Goal: Task Accomplishment & Management: Manage account settings

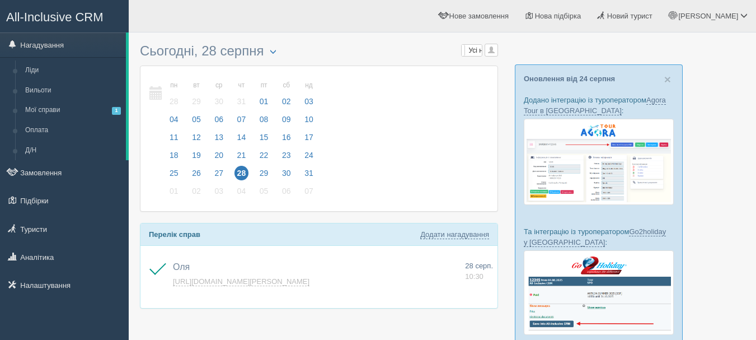
click at [93, 4] on span "All-Inclusive CRM" at bounding box center [54, 17] width 97 height 14
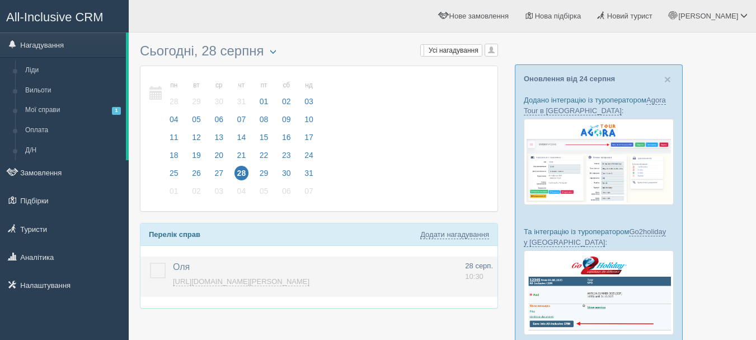
click at [302, 280] on link "https://console.allinclusivecrm.com/trello?cardOpened=7818" at bounding box center [241, 281] width 137 height 9
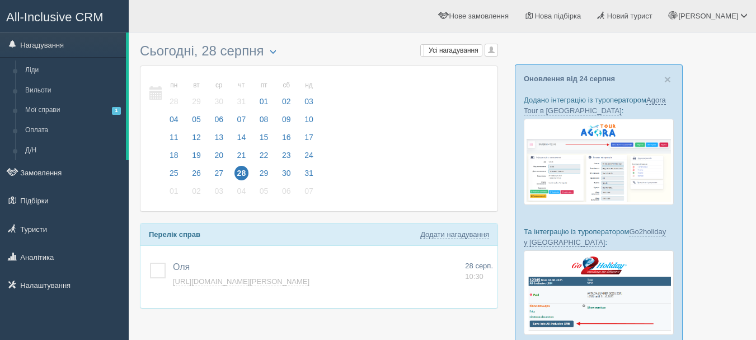
click at [81, 10] on link "All-Inclusive CRM" at bounding box center [65, 16] width 128 height 31
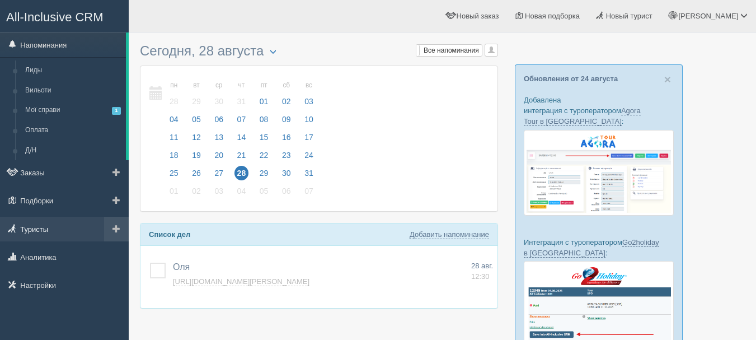
click at [49, 225] on link "Туристы" at bounding box center [64, 229] width 129 height 25
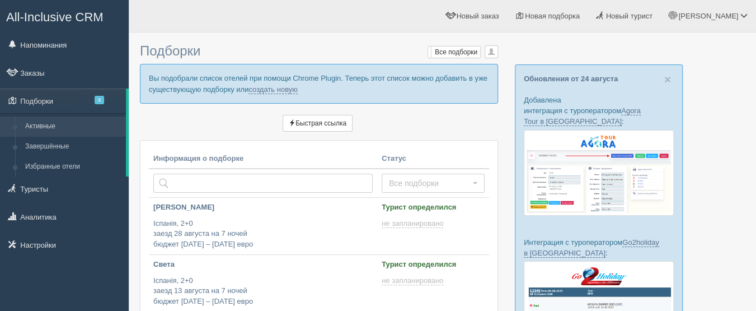
type input "2025-08-28 16:30"
type input "2025-08-28 13:05"
type input "2025-08-28 17:55"
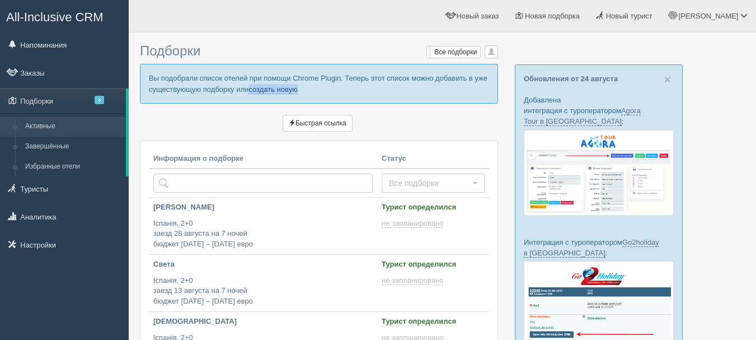
drag, startPoint x: 308, startPoint y: 89, endPoint x: 252, endPoint y: 93, distance: 56.1
click at [251, 92] on p "Вы подобрали список отелей при помощи Chrome Plugin. Теперь этот список можно д…" at bounding box center [319, 83] width 358 height 39
click at [292, 88] on link "создать новую" at bounding box center [272, 89] width 49 height 9
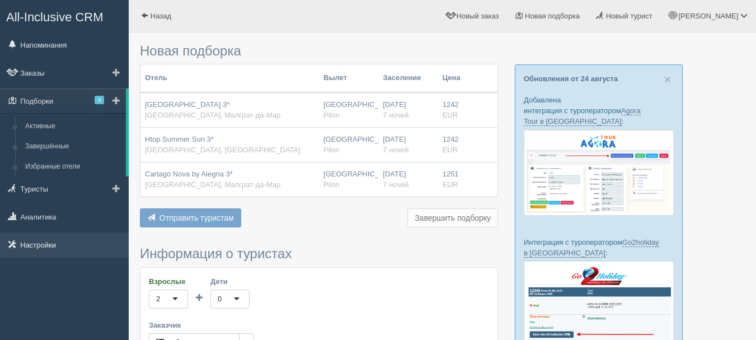
click at [49, 249] on link "Настройки" at bounding box center [64, 244] width 129 height 25
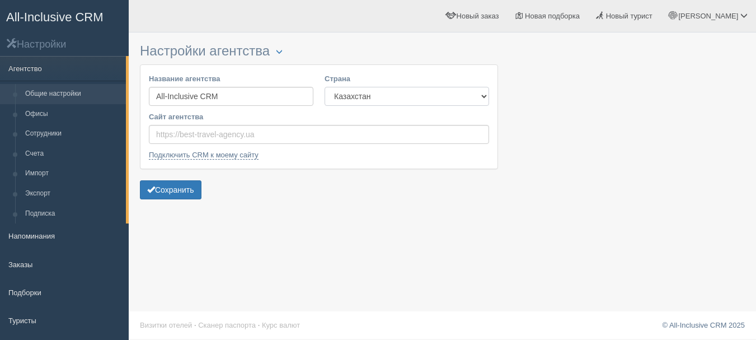
click at [391, 97] on select "Казахстан [GEOGRAPHIC_DATA] [GEOGRAPHIC_DATA] [GEOGRAPHIC_DATA] [GEOGRAPHIC_DAT…" at bounding box center [407, 96] width 165 height 19
select select "UA"
click at [325, 87] on select "Казахстан Кыргызстан Латвия Литва Молдова Польша Узбекистан Украина Чехия Эстон…" at bounding box center [407, 96] width 165 height 19
click at [174, 190] on button "Сохранить" at bounding box center [171, 189] width 62 height 19
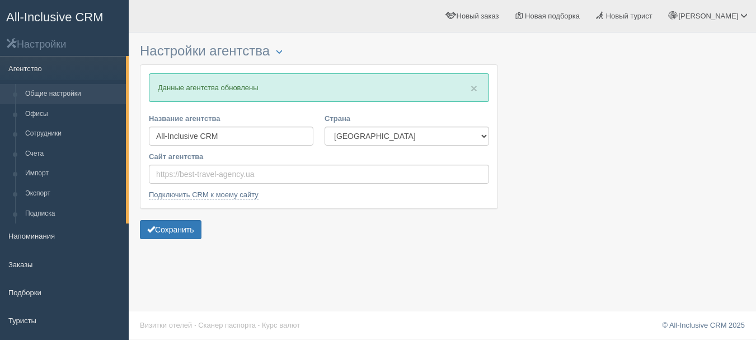
click at [96, 18] on span "All-Inclusive CRM" at bounding box center [54, 17] width 97 height 14
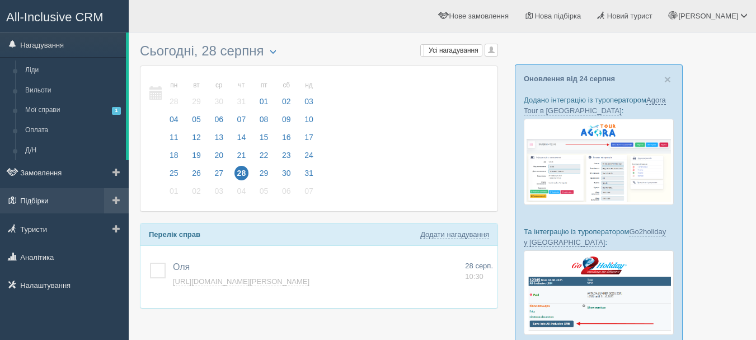
click at [72, 204] on link "Підбірки" at bounding box center [64, 200] width 129 height 25
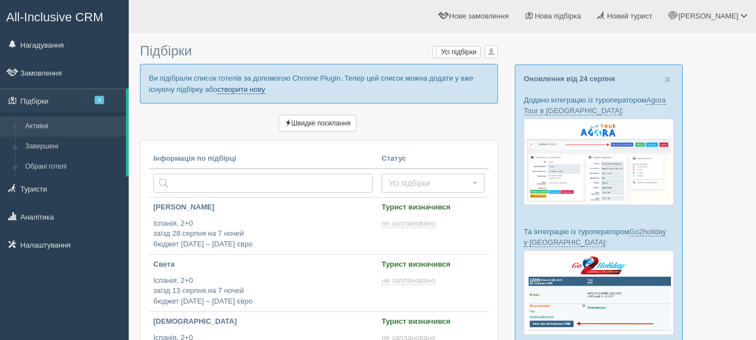
click at [243, 90] on link "створити нову" at bounding box center [241, 89] width 48 height 9
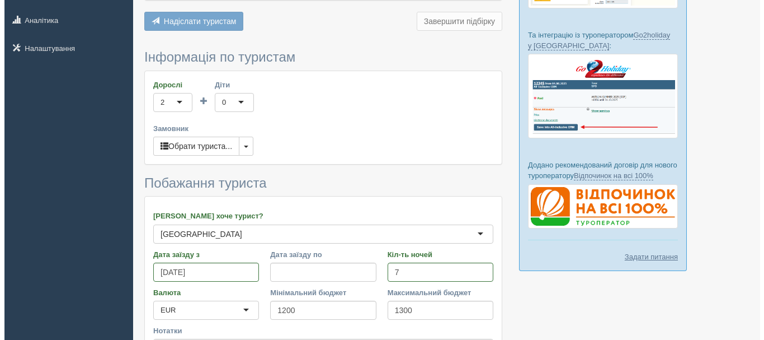
scroll to position [224, 0]
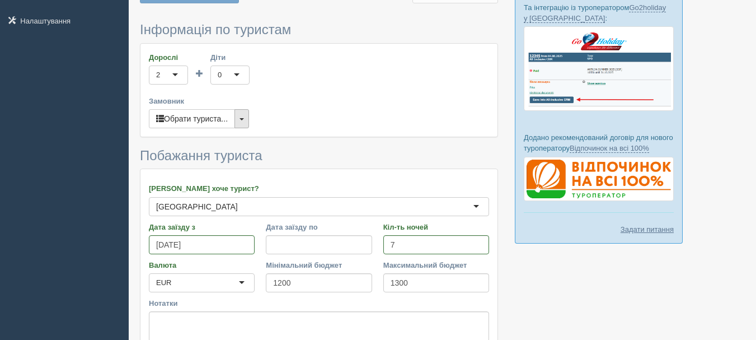
click at [244, 123] on button "button" at bounding box center [241, 118] width 15 height 19
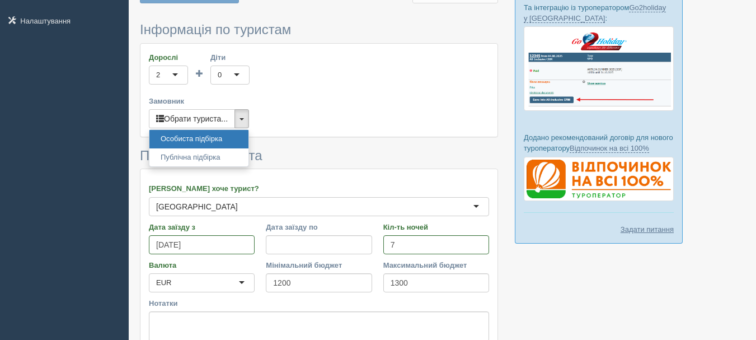
click at [321, 73] on div "Дорослі 2 2 1 2 3 4 5 6 7 8 9 10 11 12 13 14 15 16 17 18 19 20 21 22 23 24 25 2…" at bounding box center [318, 90] width 357 height 93
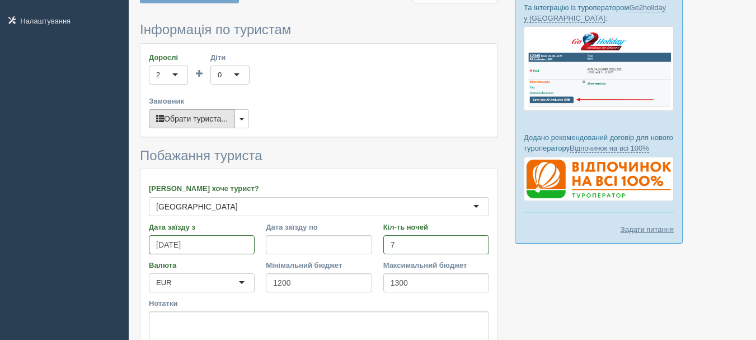
click at [218, 121] on button "Обрати туриста..." at bounding box center [192, 118] width 86 height 19
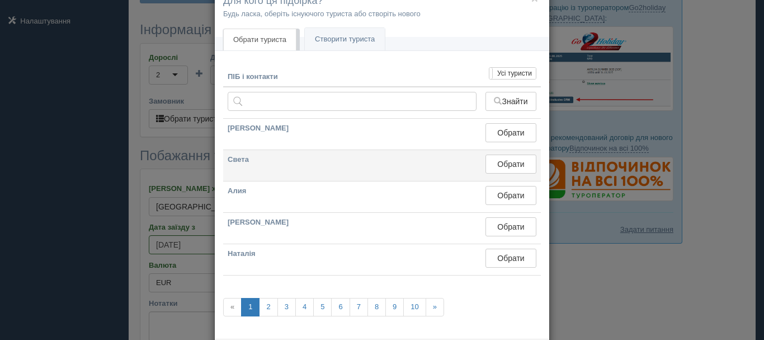
scroll to position [0, 0]
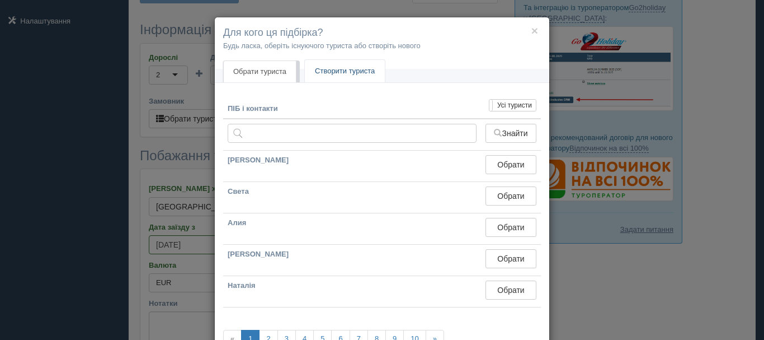
click at [353, 72] on link "Створити туриста" at bounding box center [345, 71] width 80 height 23
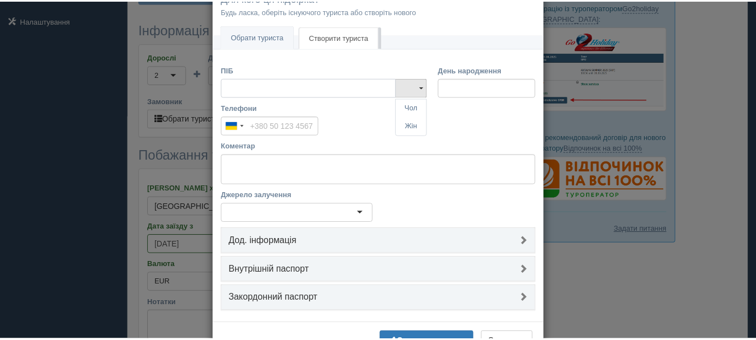
scroll to position [18, 0]
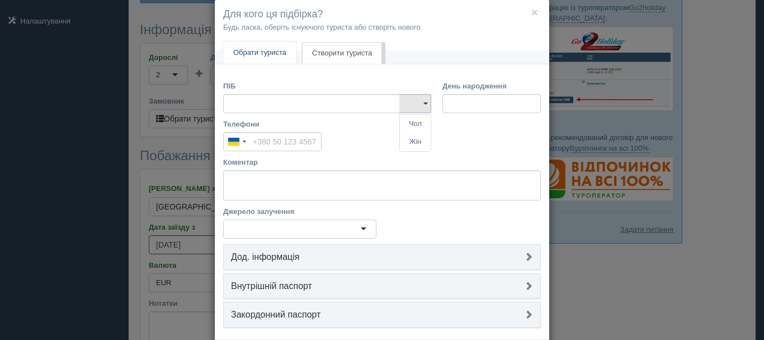
click at [285, 57] on link "Обрати туриста" at bounding box center [259, 52] width 73 height 23
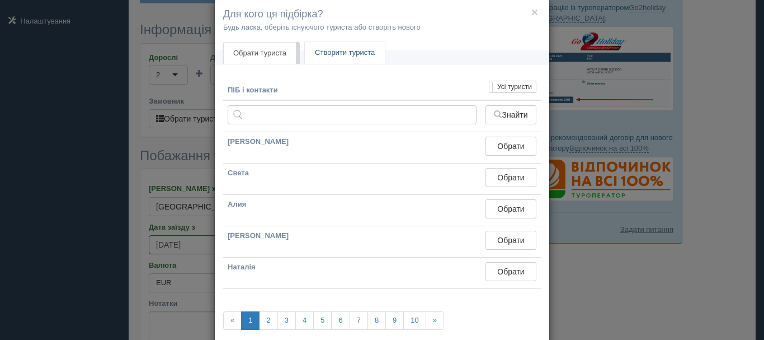
click at [341, 57] on link "Створити туриста" at bounding box center [345, 52] width 80 height 23
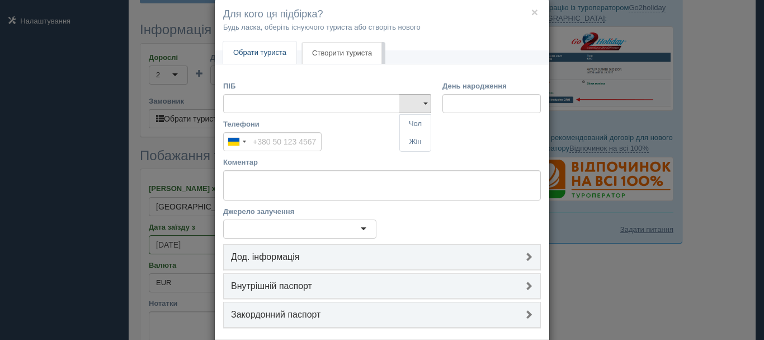
click at [276, 51] on link "Обрати туриста" at bounding box center [259, 52] width 73 height 23
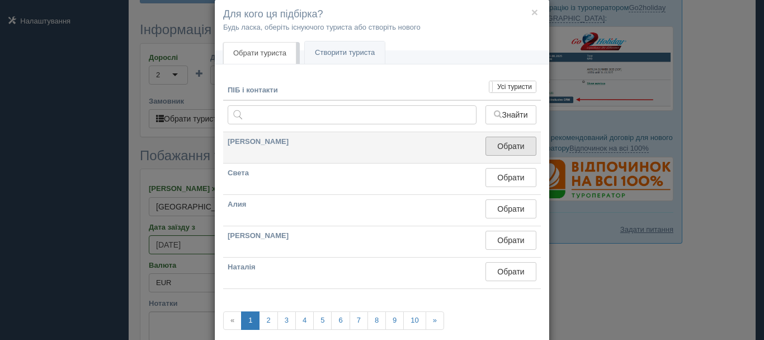
click at [498, 143] on button "Обрати" at bounding box center [511, 146] width 51 height 19
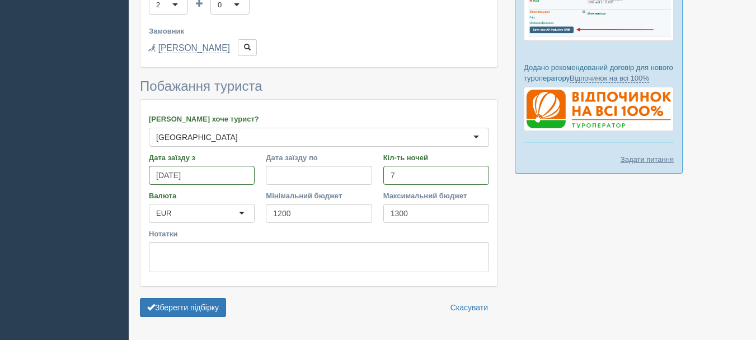
scroll to position [327, 0]
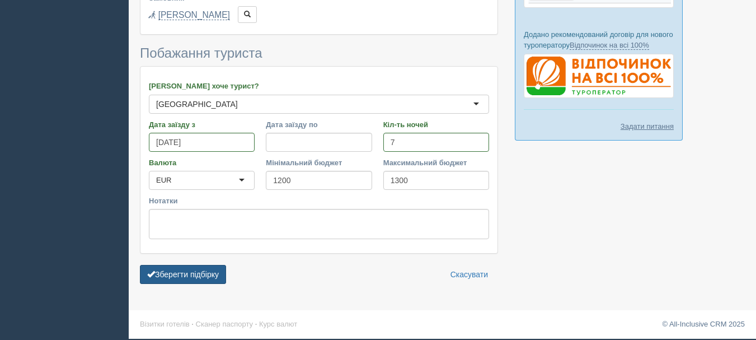
click at [215, 278] on button "Зберегти підбірку" at bounding box center [183, 274] width 86 height 19
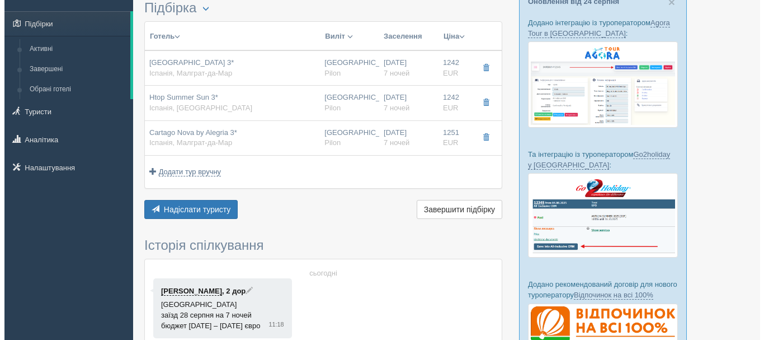
scroll to position [112, 0]
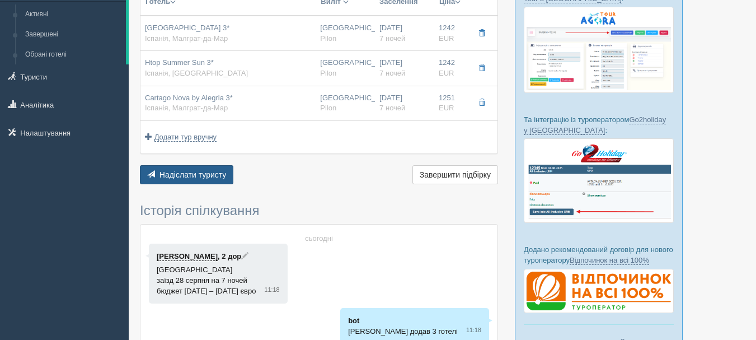
click at [221, 176] on span "Надіслати туристу" at bounding box center [193, 174] width 67 height 9
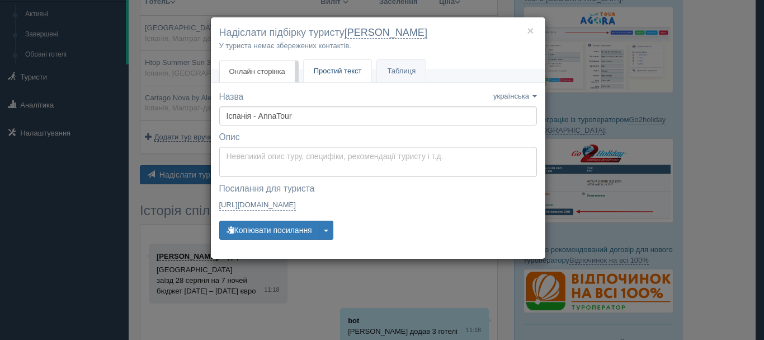
click at [322, 68] on span "Простий текст" at bounding box center [338, 71] width 48 height 8
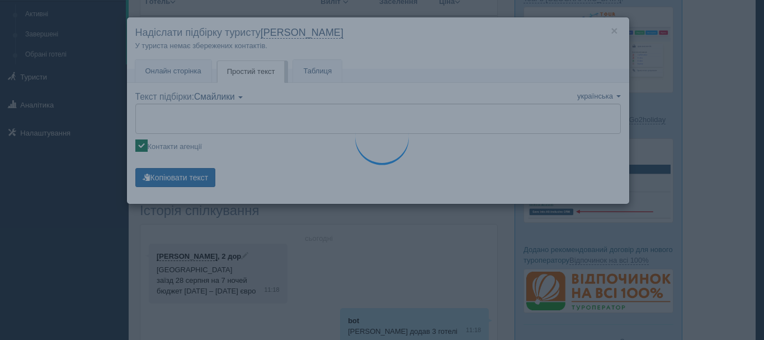
type textarea "🌞 Доброго дня! Пропонуємо Вам розглянути такі варіанти: 🌎 Іспанія, Малграт-да-М…"
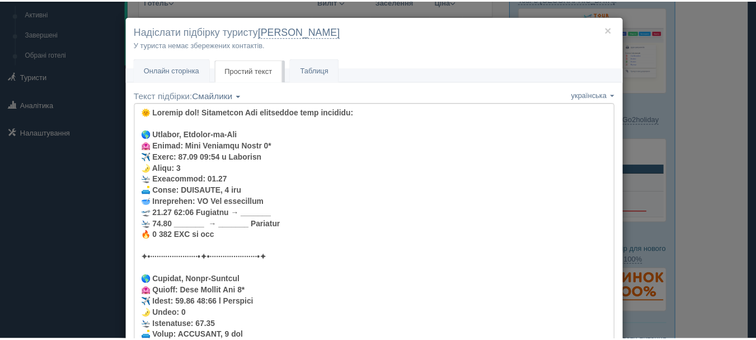
scroll to position [0, 0]
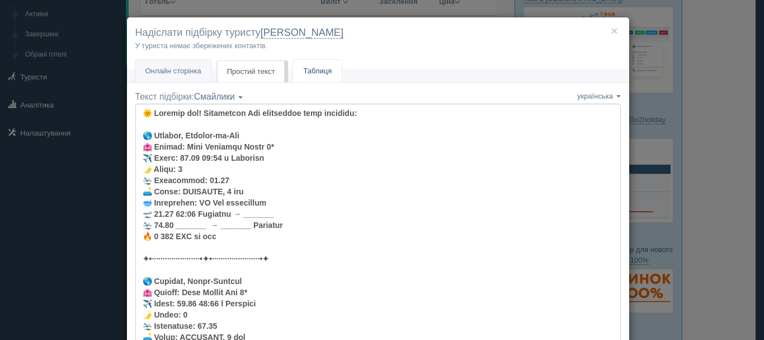
click at [321, 69] on link "Таблиця" at bounding box center [317, 71] width 49 height 23
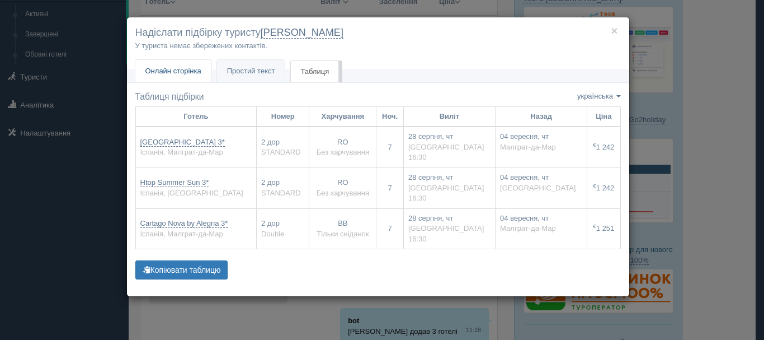
click at [175, 71] on span "Онлайн сторінка" at bounding box center [174, 71] width 56 height 8
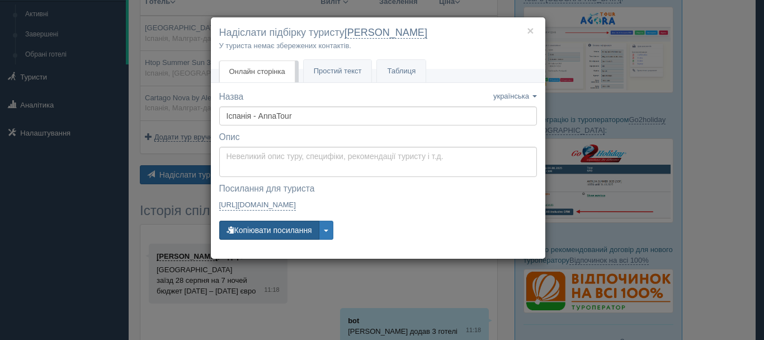
click at [292, 227] on button "Копіювати посилання" at bounding box center [269, 230] width 100 height 19
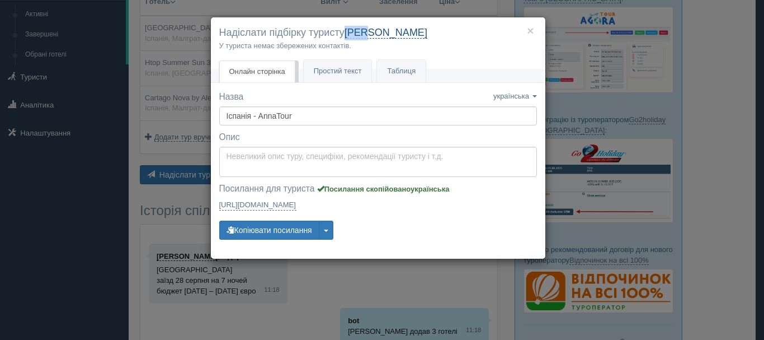
drag, startPoint x: 376, startPoint y: 32, endPoint x: 349, endPoint y: 30, distance: 27.6
click at [349, 30] on h4 "Надіслати підбірку туристу Ліза" at bounding box center [378, 33] width 318 height 15
click at [372, 35] on h4 "Надіслати підбірку туристу Ліза" at bounding box center [378, 33] width 318 height 15
click at [297, 201] on link "https://tourist.allinclusivecrm.com/a/3817406522/3910661766/MZtRqUgauM https://…" at bounding box center [257, 204] width 77 height 11
click at [583, 71] on div "× Надіслати підбірку туристу Ліза У туриста немає збережених контактів. Онлайн …" at bounding box center [382, 170] width 764 height 340
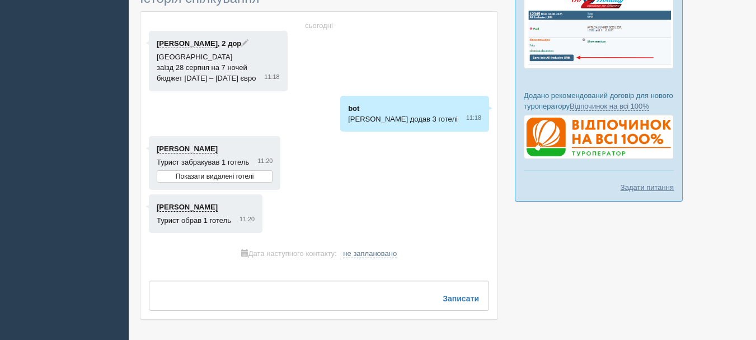
scroll to position [280, 0]
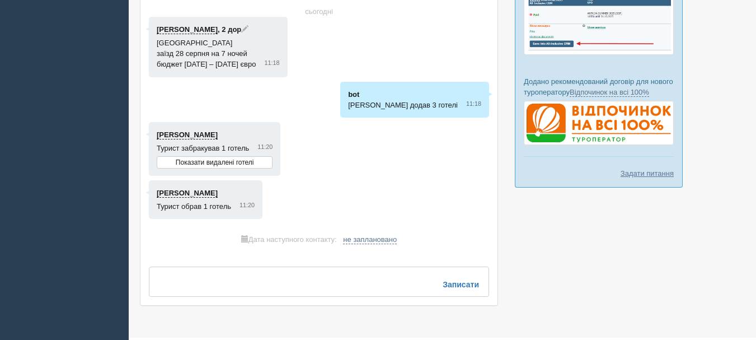
click at [362, 285] on textarea at bounding box center [319, 281] width 340 height 30
click at [376, 242] on span "не заплановано" at bounding box center [370, 239] width 54 height 9
select select "12"
select select "15"
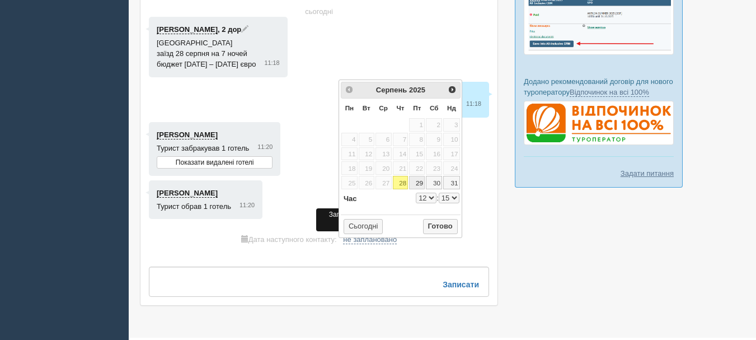
click at [418, 184] on link "29" at bounding box center [417, 182] width 16 height 13
type input "[DATE] 12:15"
select select "12"
select select "15"
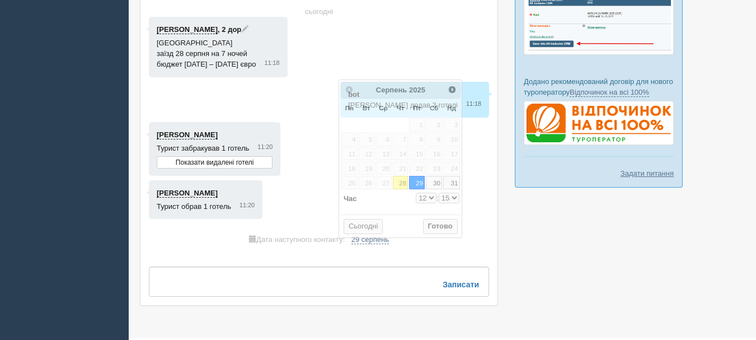
click at [476, 218] on div at bounding box center [319, 120] width 340 height 207
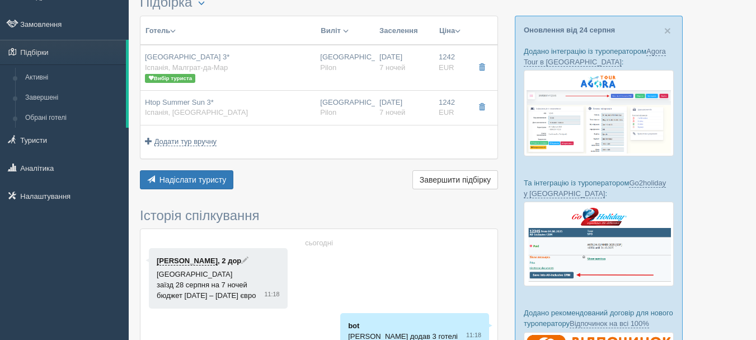
scroll to position [0, 0]
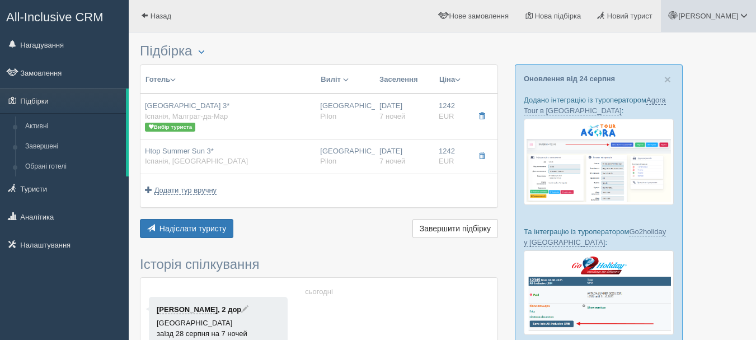
click at [730, 18] on span "[PERSON_NAME]" at bounding box center [708, 16] width 60 height 8
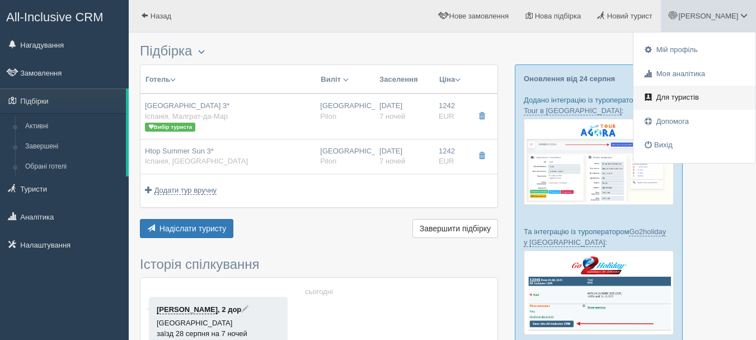
click at [678, 99] on span "Для туристів" at bounding box center [677, 97] width 43 height 8
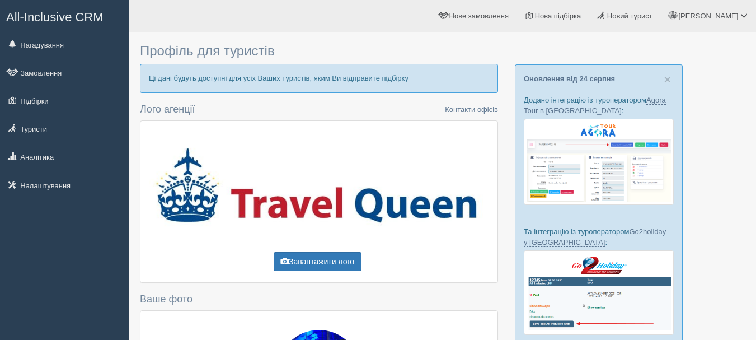
click at [92, 11] on span "All-Inclusive CRM" at bounding box center [54, 17] width 97 height 14
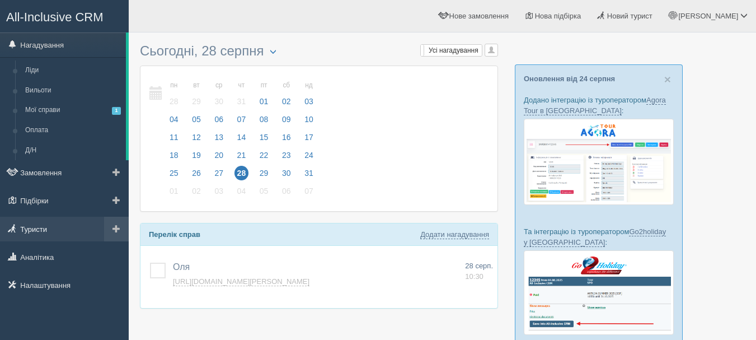
click at [87, 217] on link "Туристи" at bounding box center [64, 229] width 129 height 25
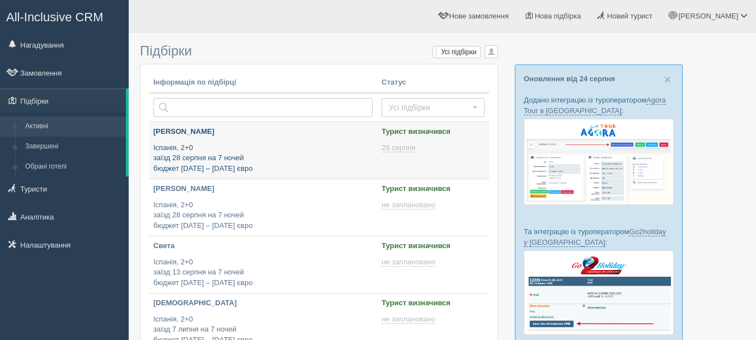
type input "[DATE] 12:15"
click at [297, 150] on p "Іспанія, 2+0 заїзд 28 серпня на 7 ночей бюджет [DATE] – [DATE] євро" at bounding box center [262, 158] width 219 height 31
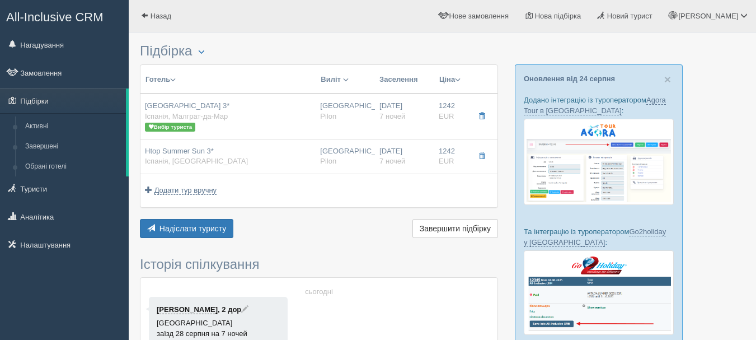
click at [459, 79] on span "button" at bounding box center [458, 80] width 6 height 6
click at [369, 236] on div "Надіслати туристу Надіслати Завершити підбірку Активувати підбірку Додати з Plu…" at bounding box center [319, 230] width 358 height 22
click at [223, 231] on span "Надіслати туристу" at bounding box center [193, 228] width 67 height 9
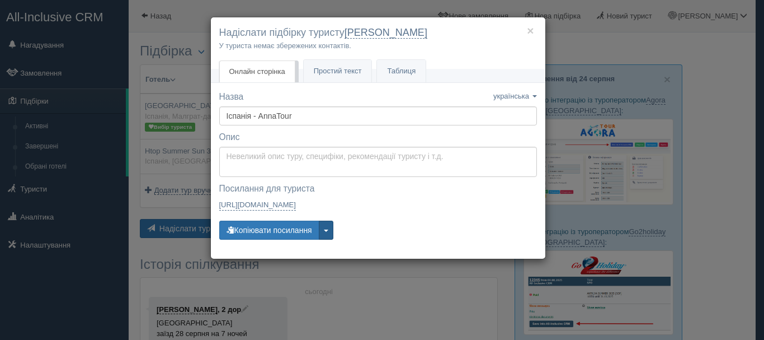
click at [332, 234] on button "button" at bounding box center [326, 230] width 15 height 19
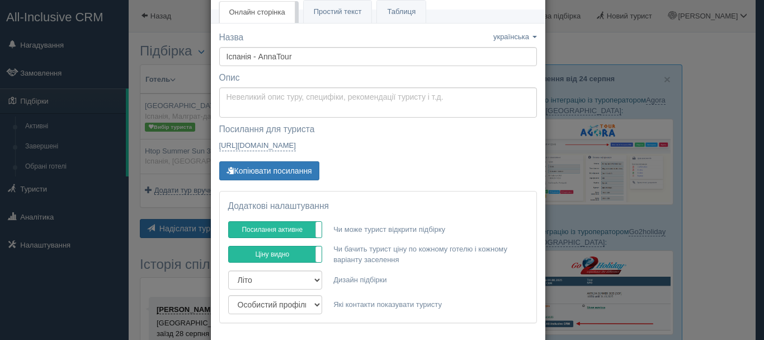
scroll to position [79, 0]
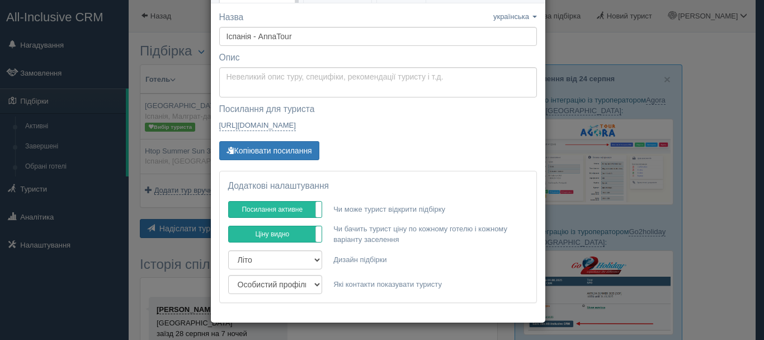
click at [555, 190] on div "× Надіслати підбірку туристу Ліза У туриста немає збережених контактів. Онлайн …" at bounding box center [382, 170] width 764 height 340
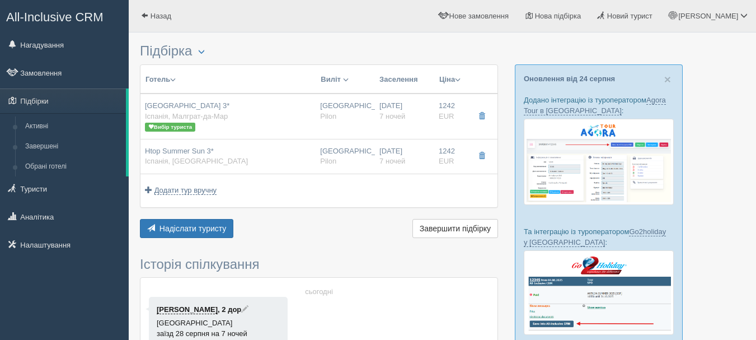
click at [457, 77] on span "button" at bounding box center [458, 80] width 6 height 6
click at [441, 193] on td "Додати тур вручну Додати авіа вручну Додати тур вручну Додати круїз вручну" at bounding box center [318, 189] width 357 height 33
click at [461, 79] on span "button" at bounding box center [458, 80] width 6 height 6
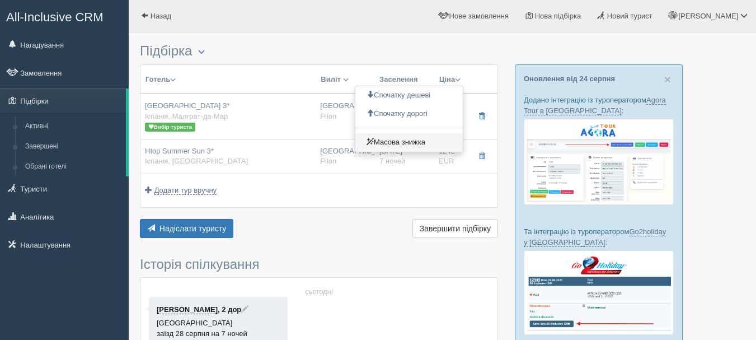
click at [433, 144] on link "Масова знижка" at bounding box center [408, 142] width 107 height 18
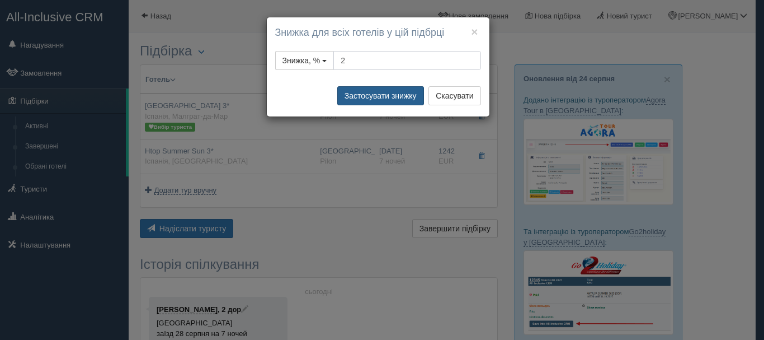
type input "2"
click at [378, 97] on button "Застосувати знижку" at bounding box center [380, 95] width 87 height 19
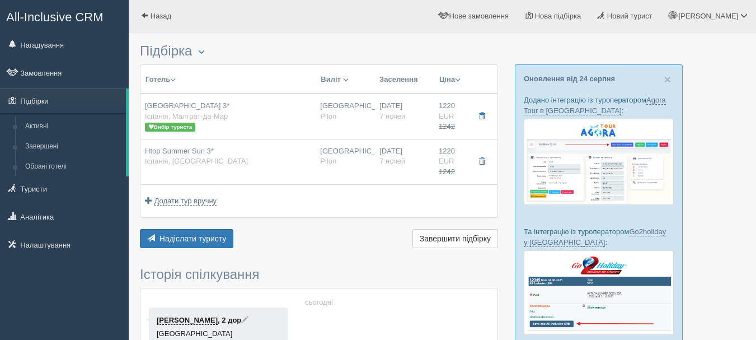
click at [458, 81] on span "button" at bounding box center [458, 80] width 6 height 6
click at [478, 200] on td "Додати тур вручну Додати авіа вручну Додати тур вручну Додати круїз вручну" at bounding box center [318, 200] width 357 height 33
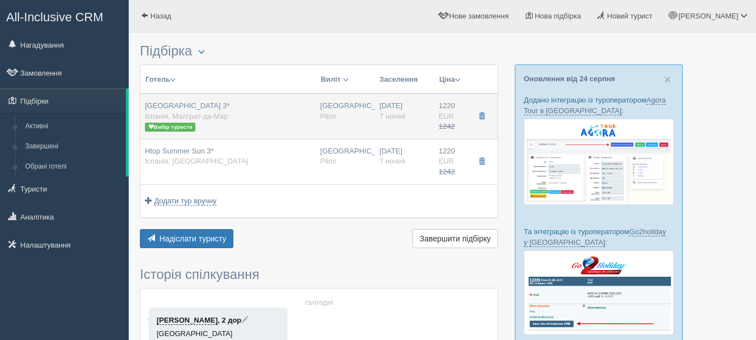
click at [259, 111] on div "Htop Planamar Hotel 3* Іспанія, Малграт-да-Мар Вибір туриста" at bounding box center [228, 116] width 166 height 31
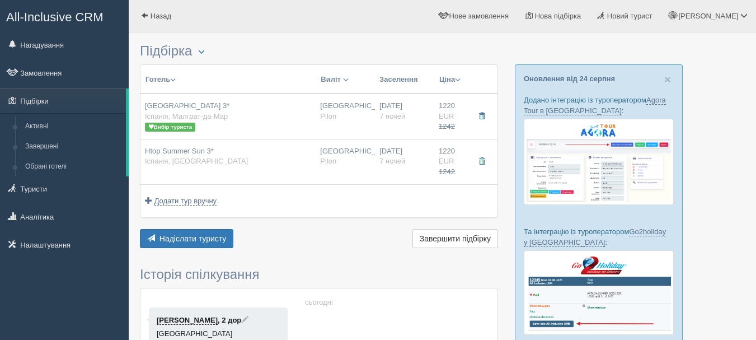
type input "Htop Planamar Hotel 3*"
type input "Іспанія"
type input "Малграт-да-Мар"
type input "1220"
type input "1242"
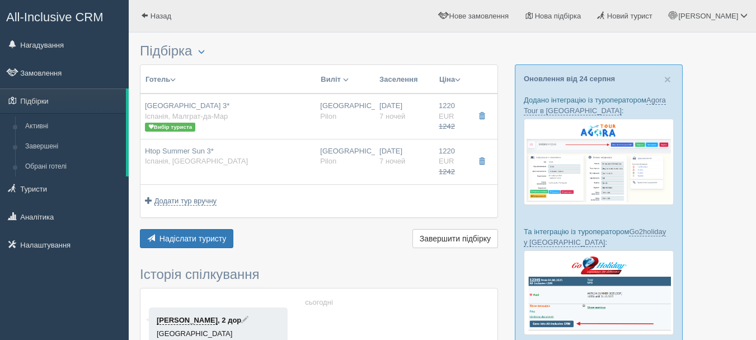
type input "Будапешт"
type input "16:30"
type input "7"
type input "STANDARD"
type input "RO"
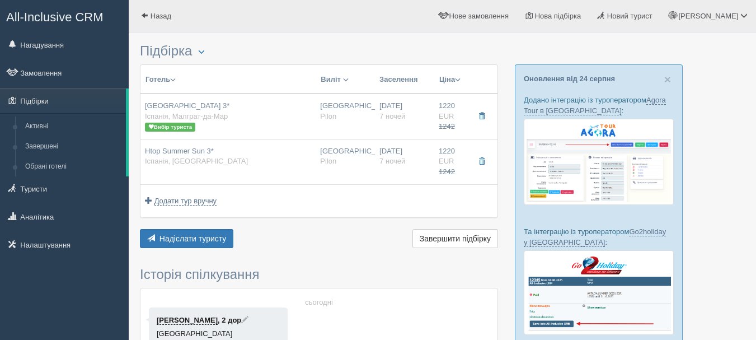
type input "Pilon"
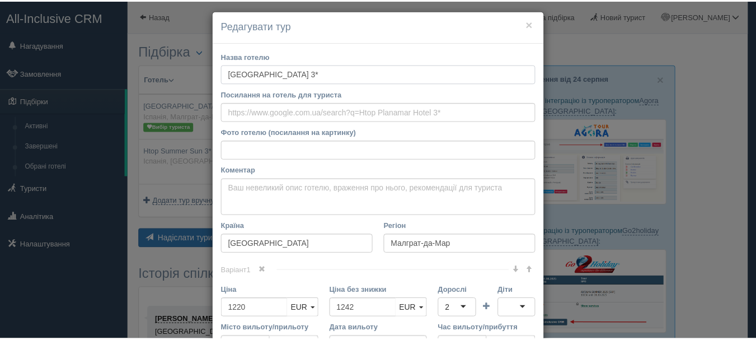
scroll to position [0, 0]
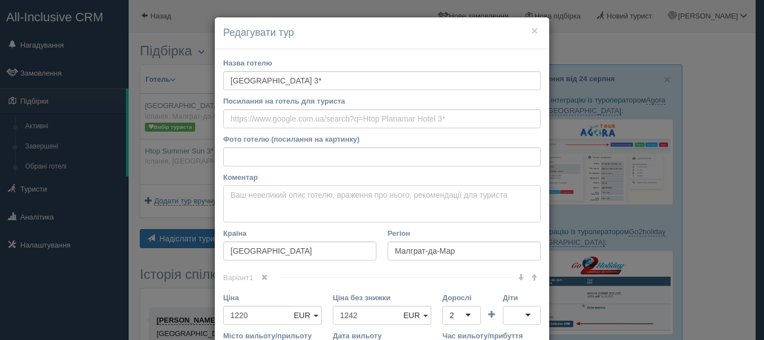
click at [325, 200] on textarea "Коментар Основний опис Додатковий опис Закріпити Збережено Необхідно вказати на…" at bounding box center [382, 203] width 318 height 37
click at [188, 185] on div "× Редагувати тур Назва готелю Htop Planamar Hotel 3* Посилання на готель для ту…" at bounding box center [382, 170] width 764 height 340
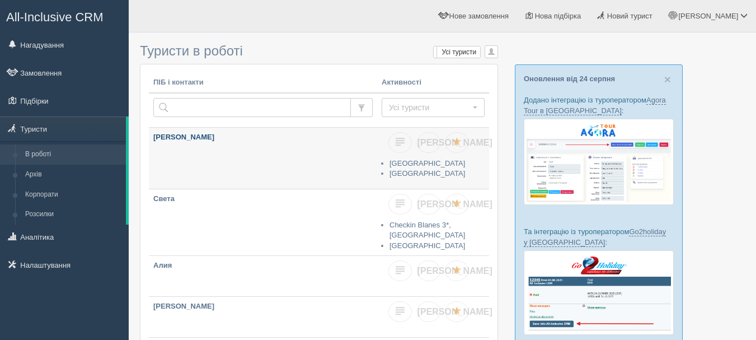
click at [309, 174] on link "[PERSON_NAME]" at bounding box center [263, 158] width 228 height 61
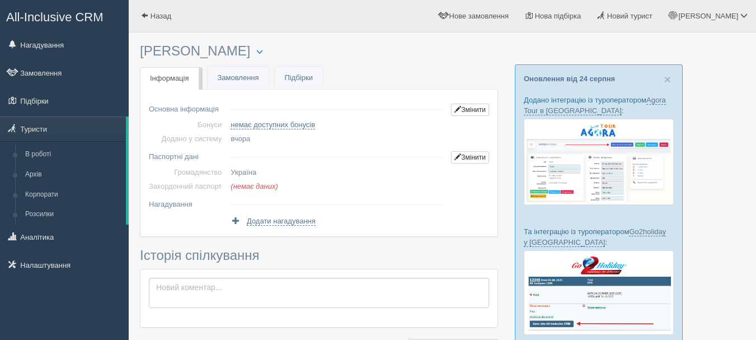
click at [347, 182] on td "(немає даних)" at bounding box center [336, 186] width 221 height 14
click at [320, 47] on h3 "[PERSON_NAME] Менеджер: [PERSON_NAME] Відправити до архіву Взяти в роботу Об'єд…" at bounding box center [319, 51] width 358 height 15
click at [503, 17] on span "Нове замовлення" at bounding box center [478, 16] width 59 height 8
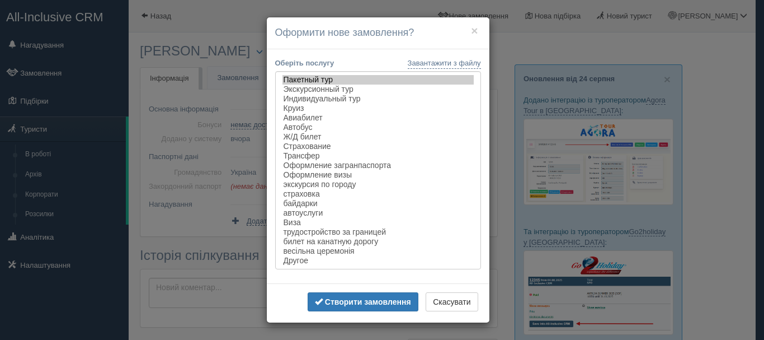
click at [252, 42] on div "× Оформити нове замовлення? Завантажити з файлу Оберіть послугу Пакетный тур Эк…" at bounding box center [382, 170] width 764 height 340
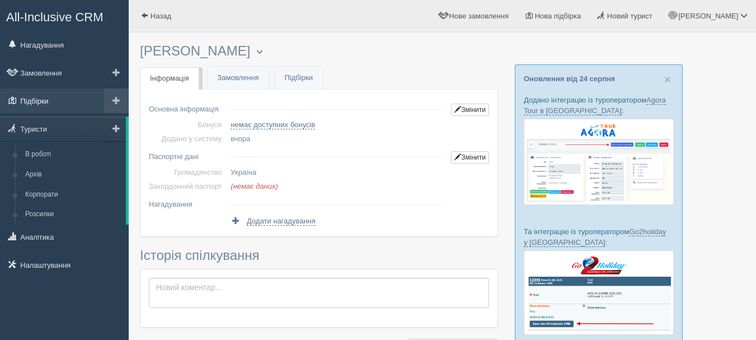
click at [76, 99] on link "Підбірки" at bounding box center [64, 100] width 129 height 25
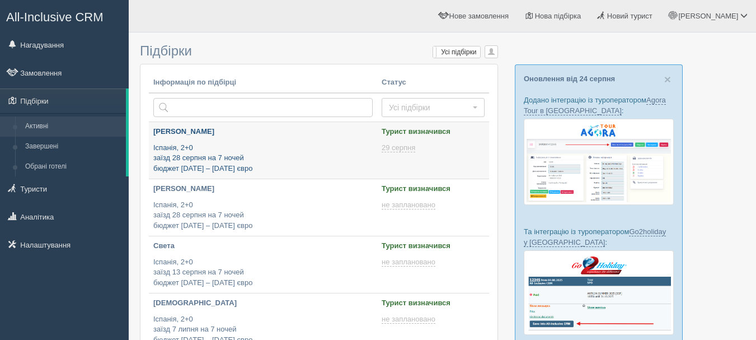
click at [261, 166] on p "Іспанія, 2+0 заїзд 28 серпня на 7 ночей бюджет 1200 – 1300 євро" at bounding box center [262, 158] width 219 height 31
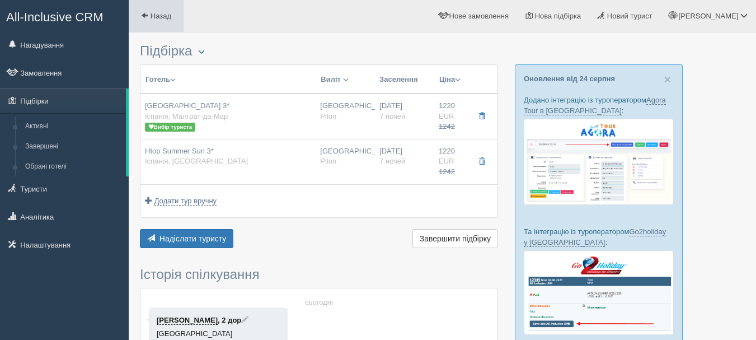
click at [173, 26] on link "Назад" at bounding box center [156, 16] width 55 height 32
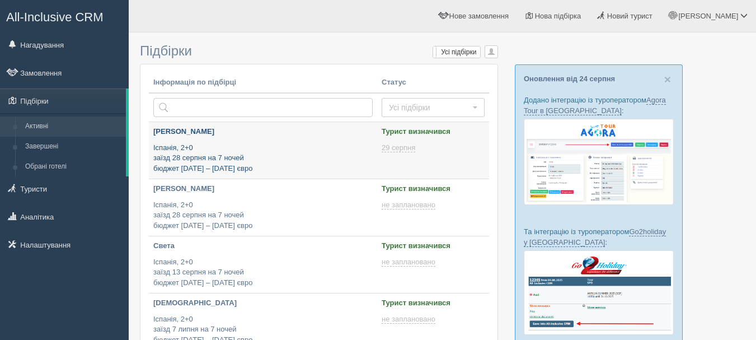
type input "[DATE] 12:15"
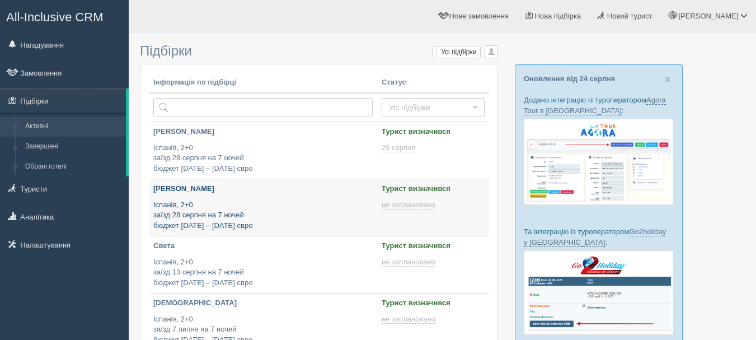
type input "[DATE] 16:30"
click at [316, 216] on p "Іспанія, 2+0 заїзд 28 серпня на 7 ночей бюджет [DATE] – [DATE] євро" at bounding box center [262, 215] width 219 height 31
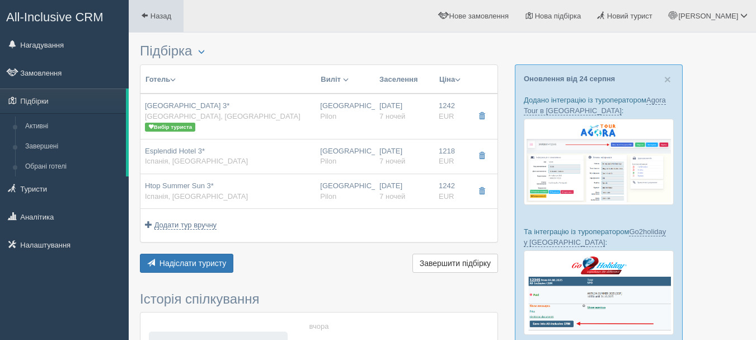
click at [141, 25] on link "Назад" at bounding box center [156, 16] width 55 height 32
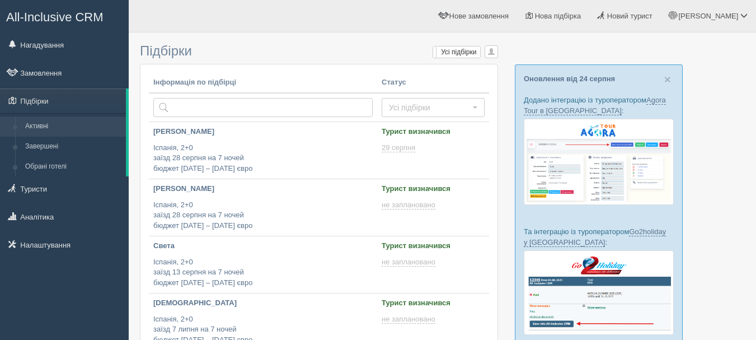
scroll to position [56, 0]
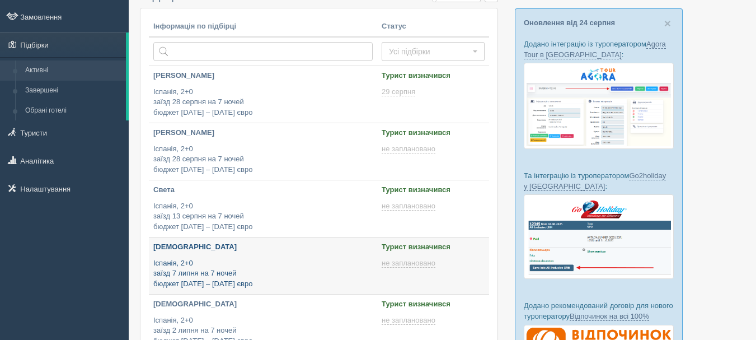
type input "[DATE] 16:30"
click at [323, 259] on p "Іспанія, 2+0 заїзд 7 липня на 7 ночей бюджет [DATE] – [DATE] євро" at bounding box center [262, 273] width 219 height 31
type input "[DATE] 17:55"
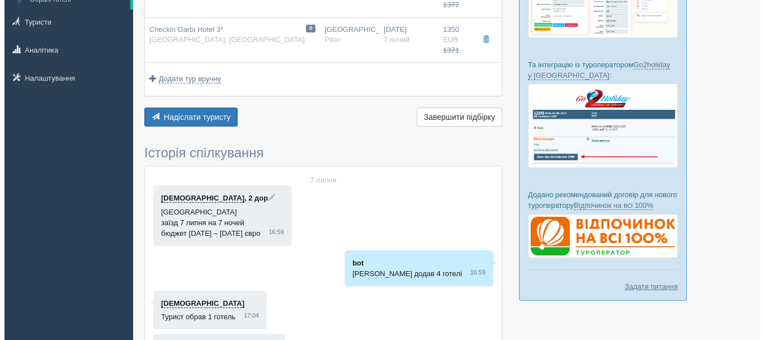
scroll to position [168, 0]
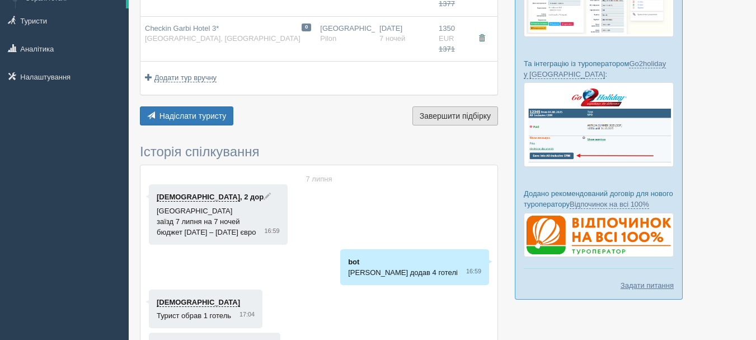
click at [449, 118] on span "Завершити підбірку" at bounding box center [455, 115] width 71 height 9
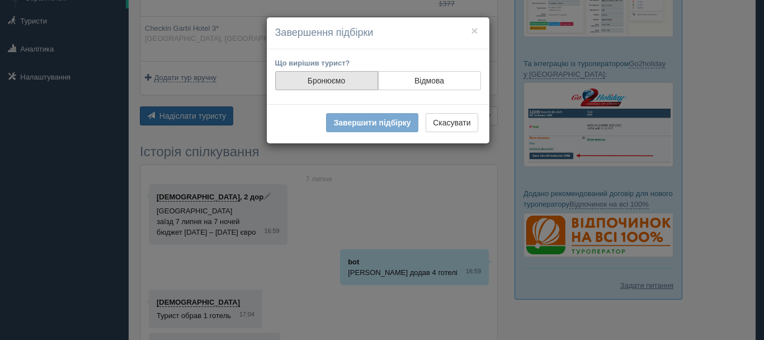
click at [343, 78] on label "Бронюємо" at bounding box center [326, 80] width 103 height 19
radio input "true"
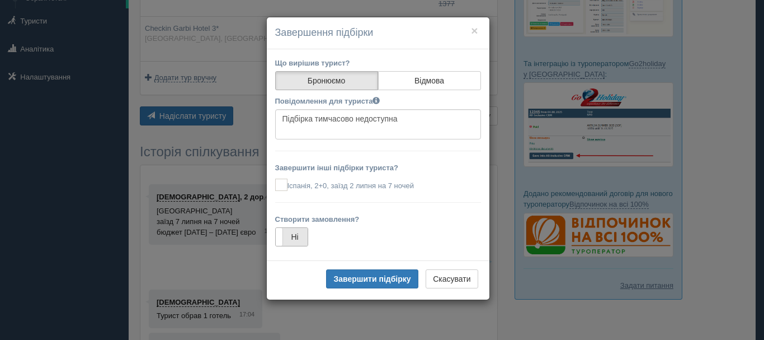
click at [302, 234] on label "Ні" at bounding box center [292, 237] width 32 height 18
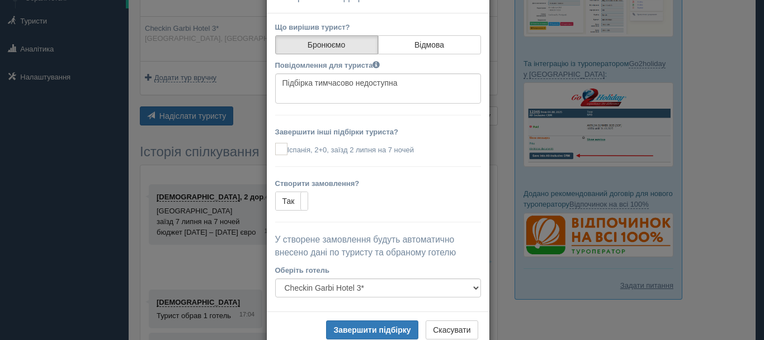
scroll to position [64, 0]
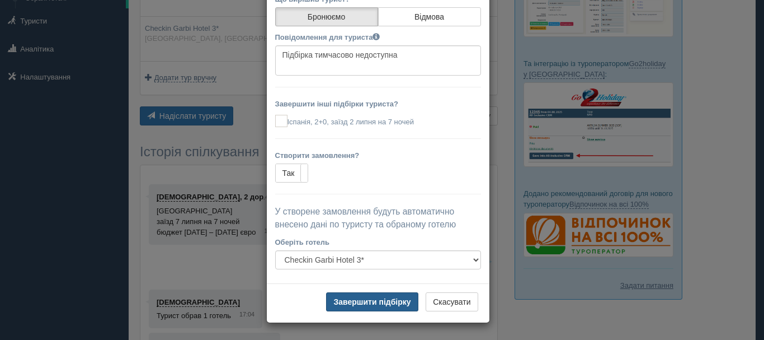
click at [376, 296] on button "Завершити підбірку" at bounding box center [372, 301] width 92 height 19
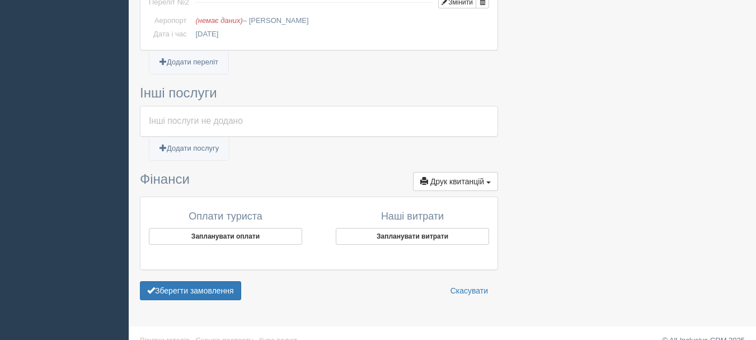
scroll to position [689, 0]
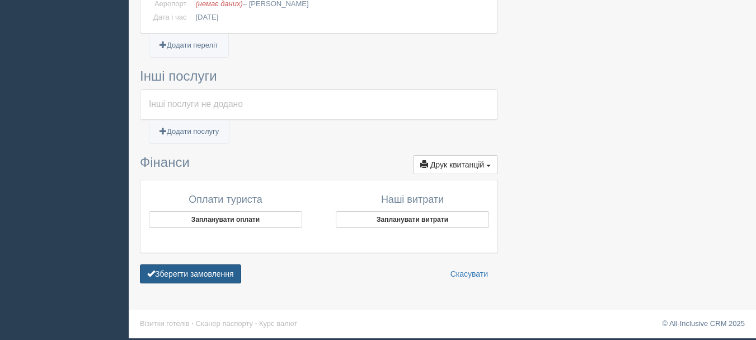
click at [215, 272] on button "Зберегти замовлення" at bounding box center [190, 273] width 101 height 19
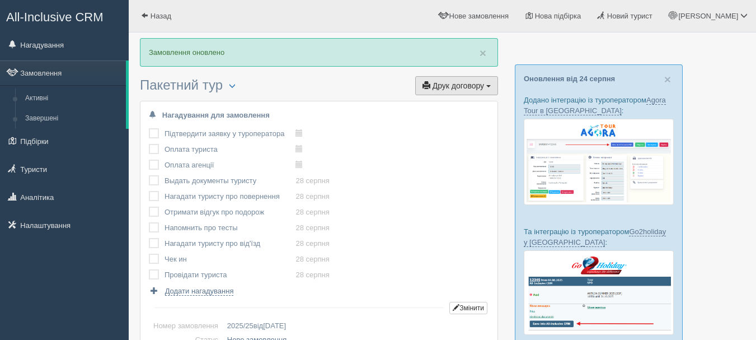
click at [451, 89] on span "Друк договору" at bounding box center [458, 85] width 51 height 9
click at [452, 144] on link "Pilon" at bounding box center [453, 142] width 88 height 18
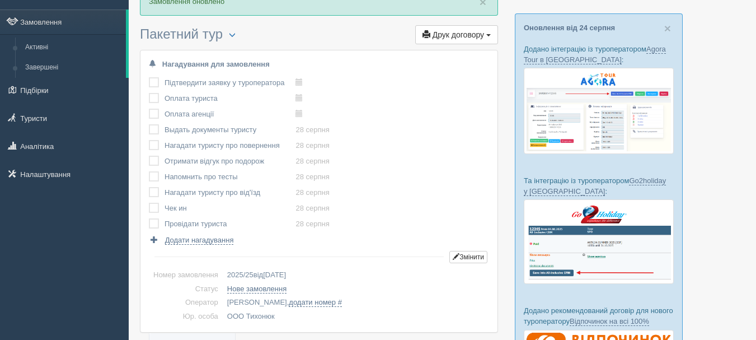
scroll to position [56, 0]
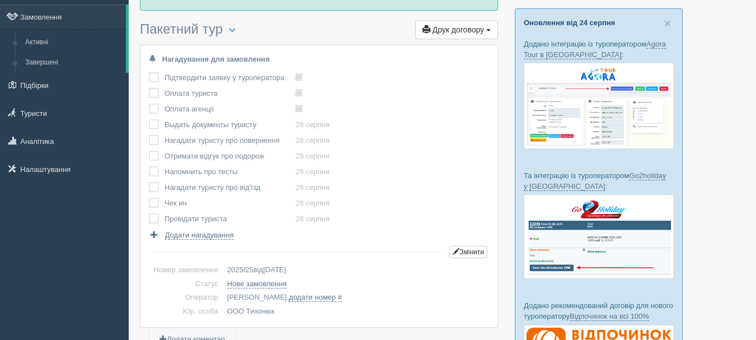
drag, startPoint x: 624, startPoint y: 25, endPoint x: 533, endPoint y: 19, distance: 91.4
click at [533, 19] on p "Оновлення від 24 серпня" at bounding box center [599, 22] width 150 height 11
click at [631, 28] on div "× Оновлення від 24 серпня Додано інтеграцію із туроператором Agora Tour в Украї…" at bounding box center [599, 209] width 168 height 403
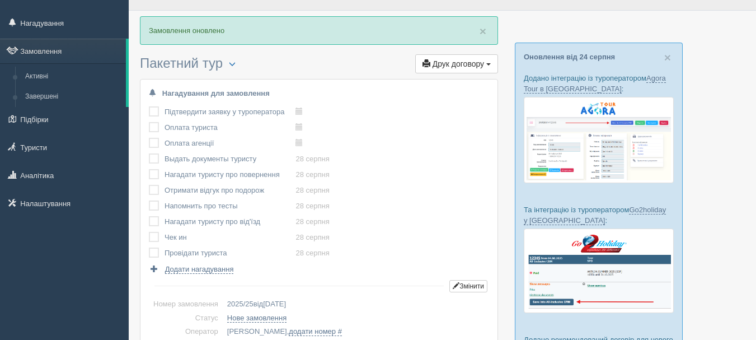
scroll to position [0, 0]
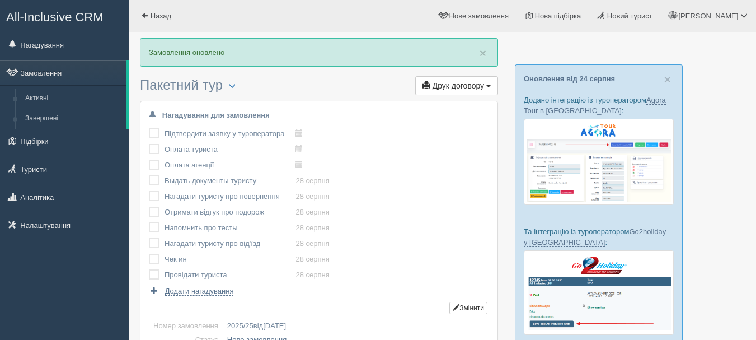
click at [59, 18] on span "All-Inclusive CRM" at bounding box center [54, 17] width 97 height 14
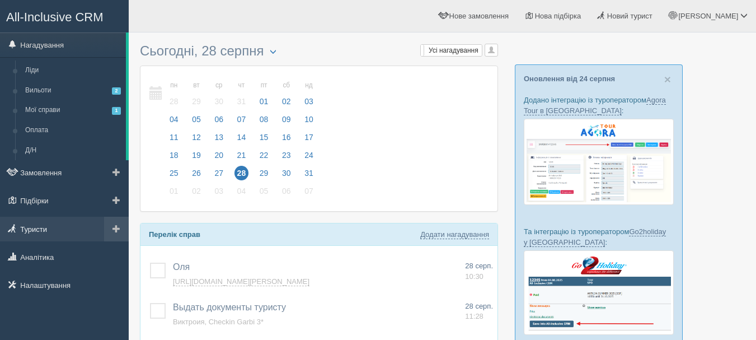
click at [69, 224] on link "Туристи" at bounding box center [64, 229] width 129 height 25
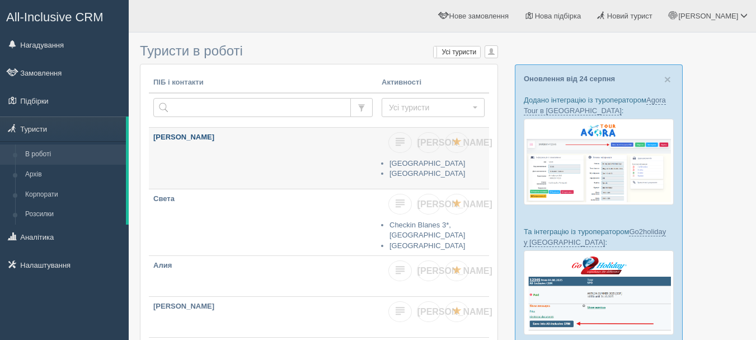
click at [264, 178] on link "[PERSON_NAME]" at bounding box center [263, 158] width 228 height 61
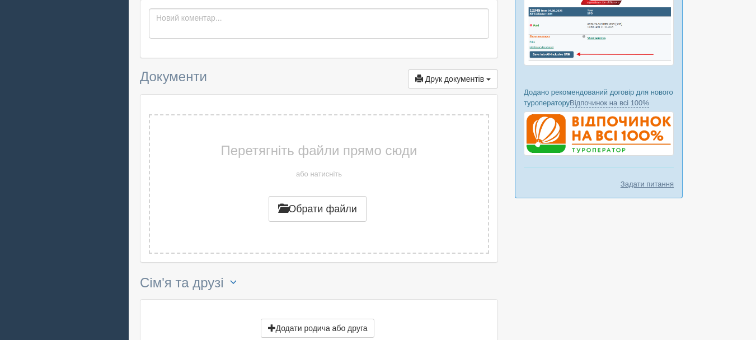
scroll to position [280, 0]
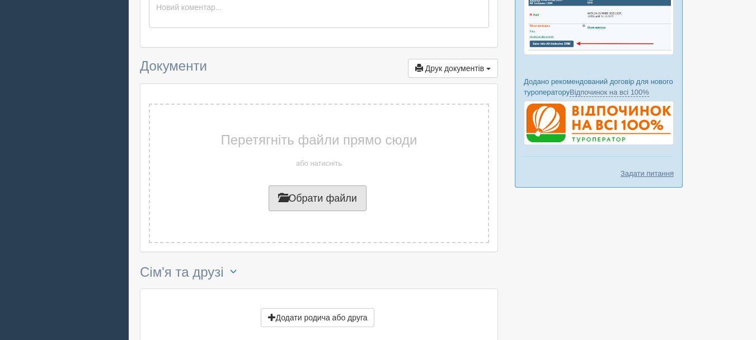
click at [294, 201] on button "Обрати файли" at bounding box center [318, 198] width 98 height 26
type input "C:\fakepath\20241105_082409.jpg"
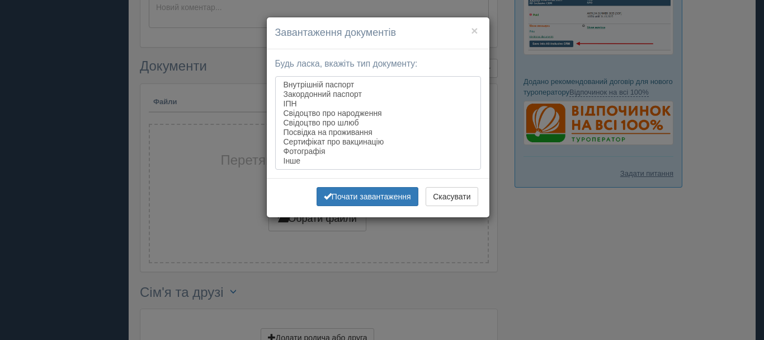
select select "passport_external"
click at [322, 94] on option "Закордонний паспорт" at bounding box center [378, 95] width 191 height 10
click at [411, 241] on div "× Завантаження документів Будь ласка, вкажіть тип документу: Внутрішній паспорт…" at bounding box center [382, 170] width 764 height 340
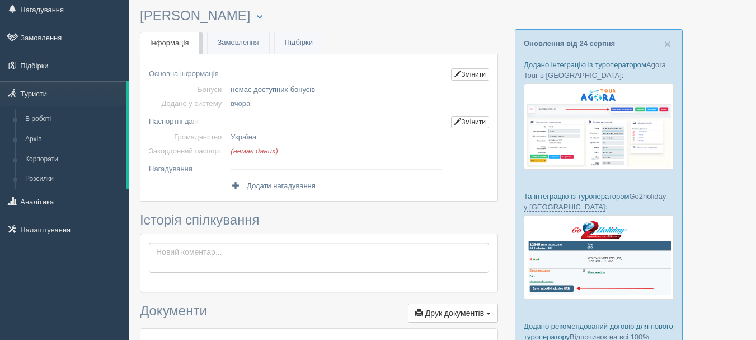
scroll to position [0, 0]
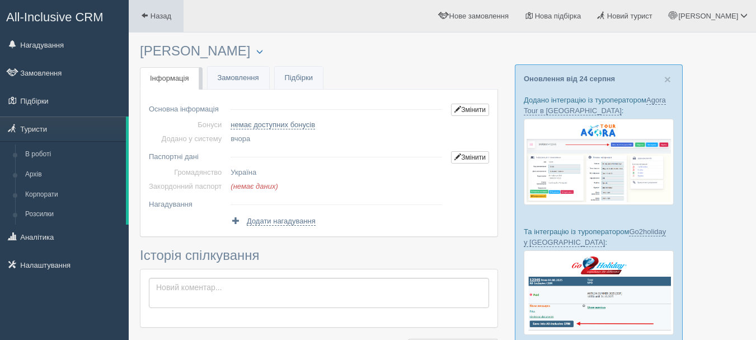
click at [154, 20] on link "Назад" at bounding box center [156, 16] width 55 height 32
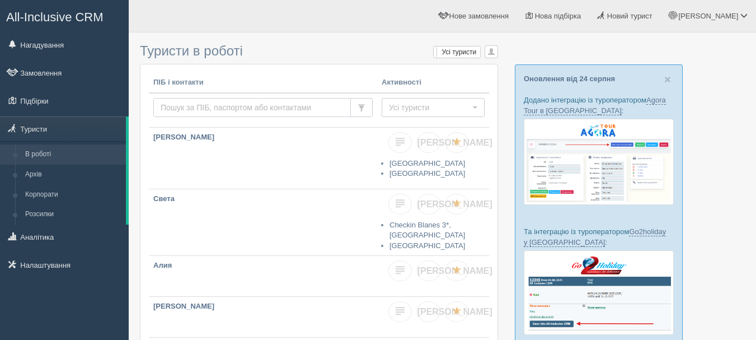
click at [232, 111] on input "text" at bounding box center [252, 107] width 198 height 19
type input "[PERSON_NAME]"
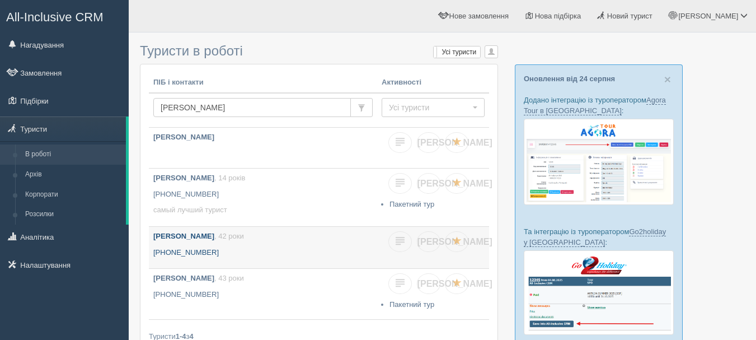
click at [294, 245] on link "[PERSON_NAME] , 42 роки [PHONE_NUMBER]" at bounding box center [263, 247] width 228 height 41
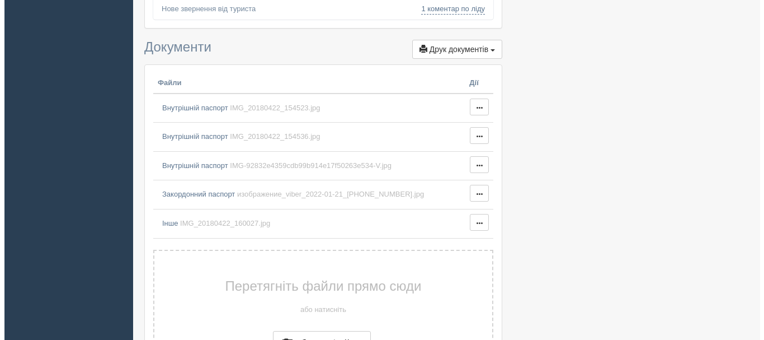
scroll to position [616, 0]
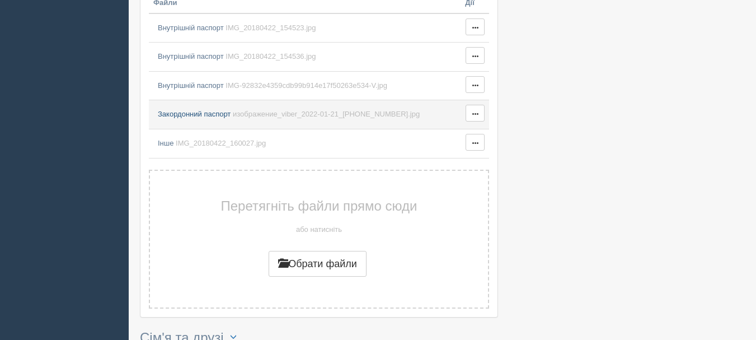
click at [244, 115] on span "изображение_viber_2022-01-21_[PHONE_NUMBER].jpg" at bounding box center [326, 114] width 187 height 8
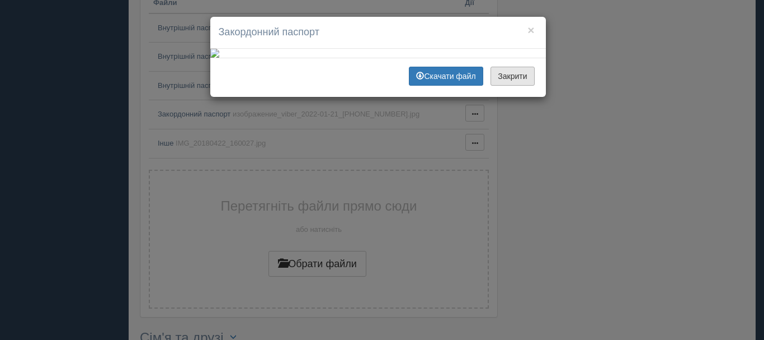
click at [524, 86] on button "Закрити" at bounding box center [513, 76] width 44 height 19
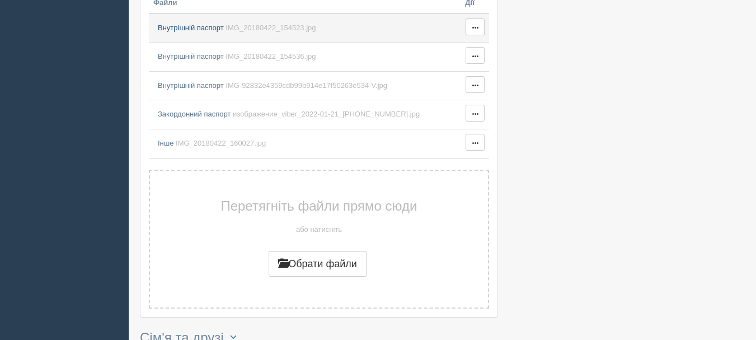
click at [295, 37] on link "Внутрішній паспорт IMG_20180422_154523.jpg" at bounding box center [304, 28] width 303 height 20
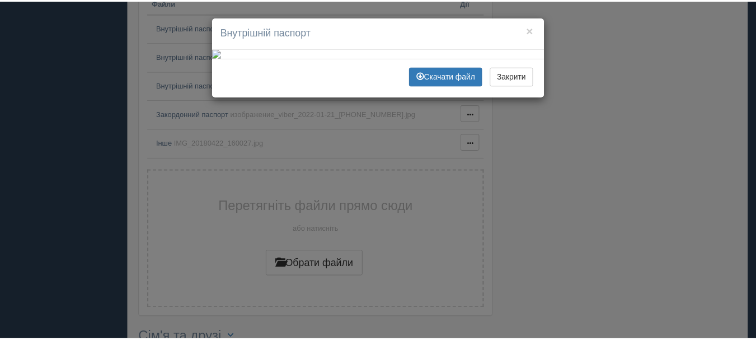
scroll to position [0, 0]
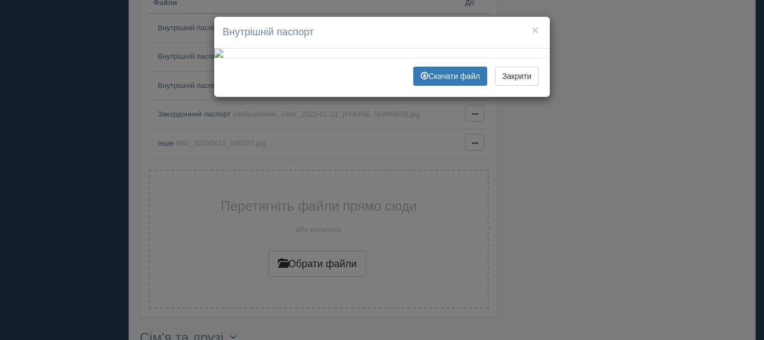
click at [562, 155] on div "× Внутрішній паспорт Скачати файл Закрити" at bounding box center [382, 170] width 764 height 340
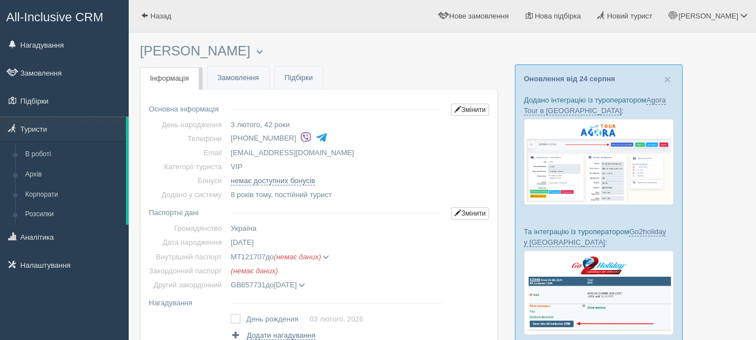
click at [81, 16] on span "All-Inclusive CRM" at bounding box center [54, 17] width 97 height 14
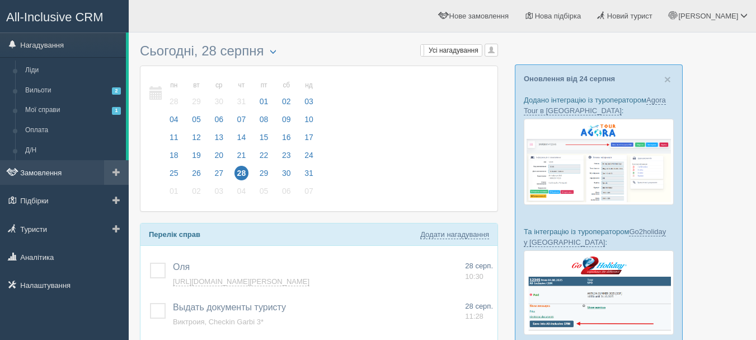
click at [70, 179] on link "Замовлення" at bounding box center [64, 172] width 129 height 25
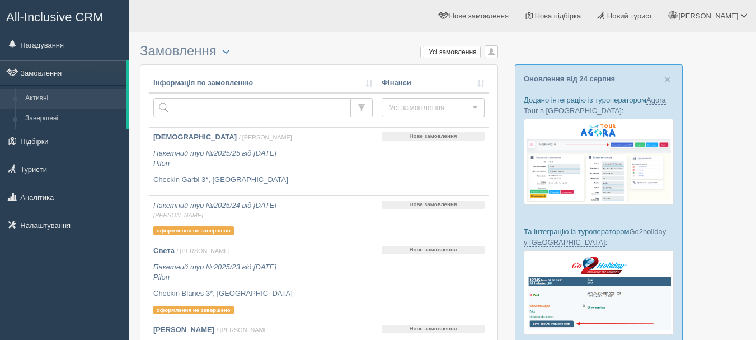
click at [289, 118] on td at bounding box center [263, 110] width 228 height 35
click at [287, 112] on input "text" at bounding box center [252, 107] width 198 height 19
click at [246, 102] on input "text" at bounding box center [252, 107] width 198 height 19
type input "т"
click at [68, 167] on link "Туристи" at bounding box center [64, 169] width 129 height 25
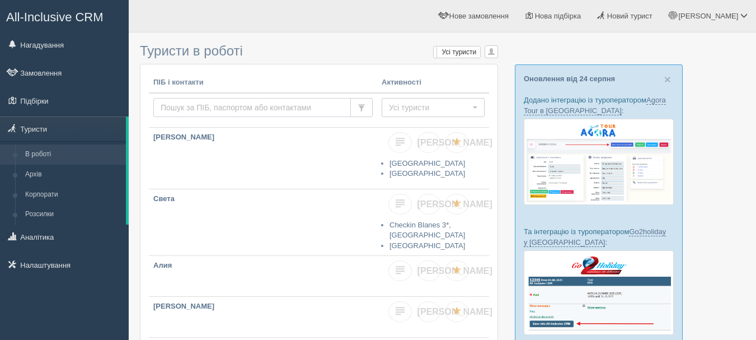
drag, startPoint x: 0, startPoint y: 0, endPoint x: 201, endPoint y: 106, distance: 227.1
click at [201, 106] on input "text" at bounding box center [252, 107] width 198 height 19
type input "[PERSON_NAME]"
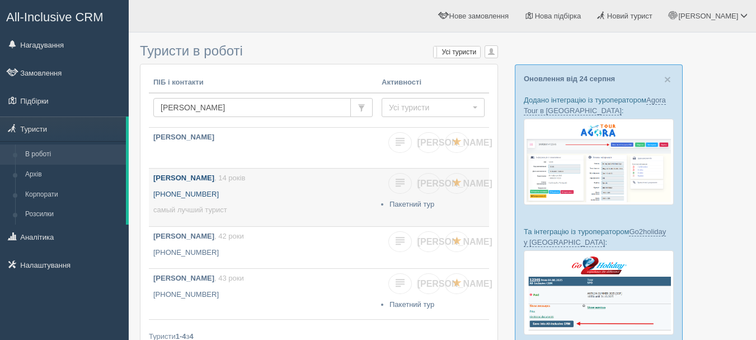
click at [227, 201] on link "Тихонюк Степан Максимович , 14 років +380 63 812 1051 самый лучший турист" at bounding box center [263, 197] width 228 height 58
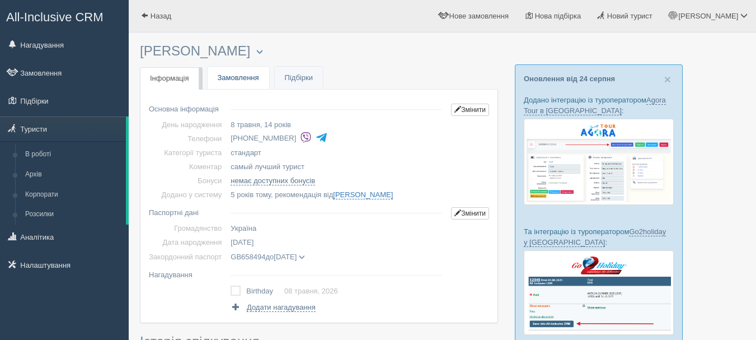
click at [251, 72] on link "Замовлення" at bounding box center [239, 78] width 62 height 23
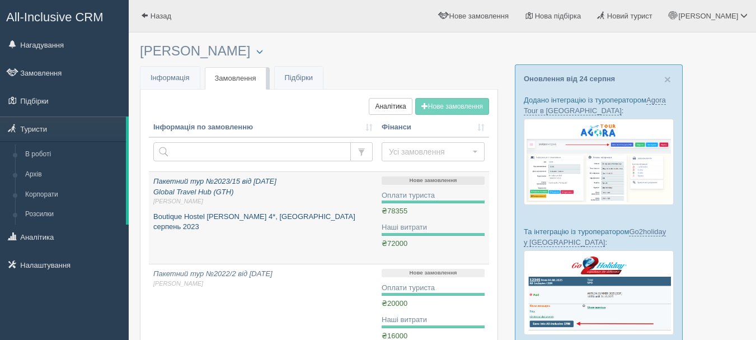
click at [318, 195] on p "Пакетний тур №2023/15 від [DATE] Global Travel Hub (GTH) [PERSON_NAME]" at bounding box center [262, 191] width 219 height 30
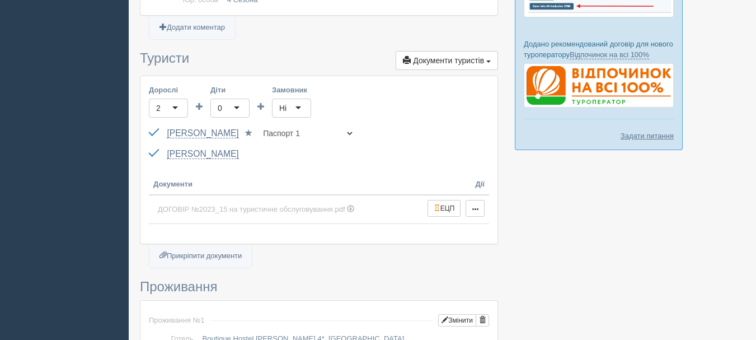
scroll to position [336, 0]
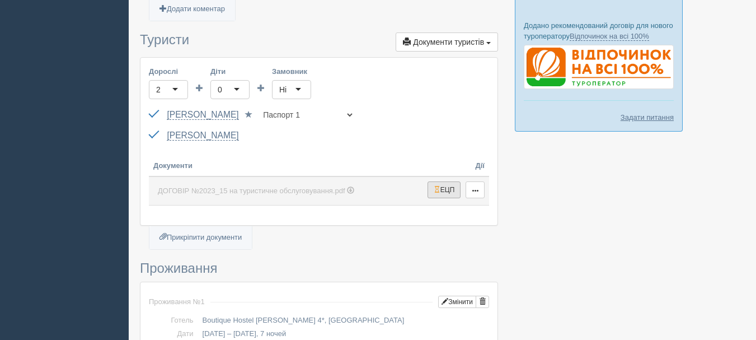
click at [448, 196] on button "ЕЦП" at bounding box center [445, 189] width 34 height 17
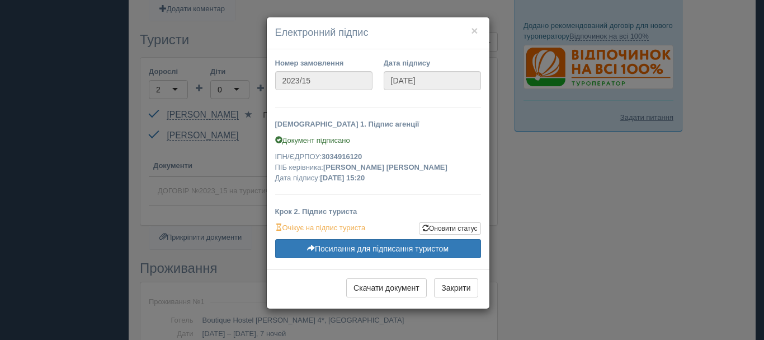
click at [528, 193] on div "× Електронний підпис Номер замовлення 2023/15 Дата підпису 12.07.2023 Крок 1. П…" at bounding box center [382, 170] width 764 height 340
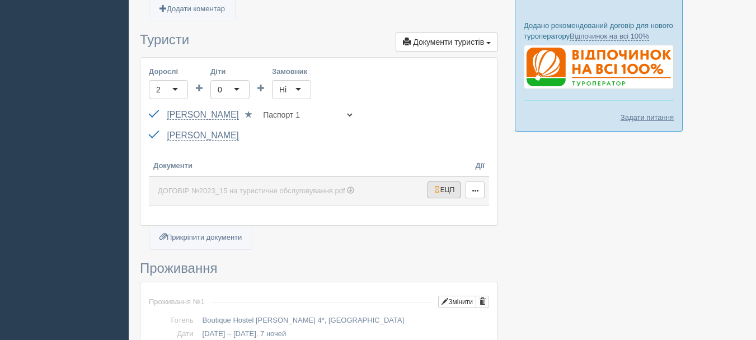
click at [439, 193] on button "ЕЦП" at bounding box center [445, 189] width 34 height 17
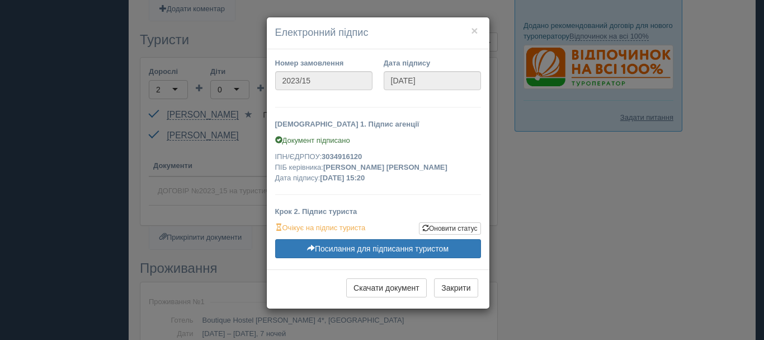
click at [524, 270] on div "× Електронний підпис Номер замовлення 2023/15 Дата підпису 12.07.2023 Крок 1. П…" at bounding box center [382, 170] width 764 height 340
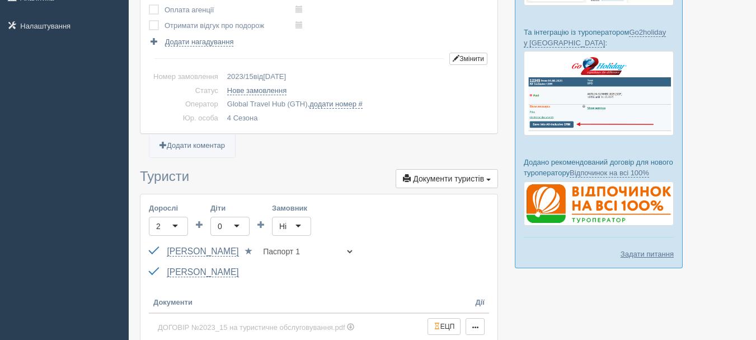
scroll to position [0, 0]
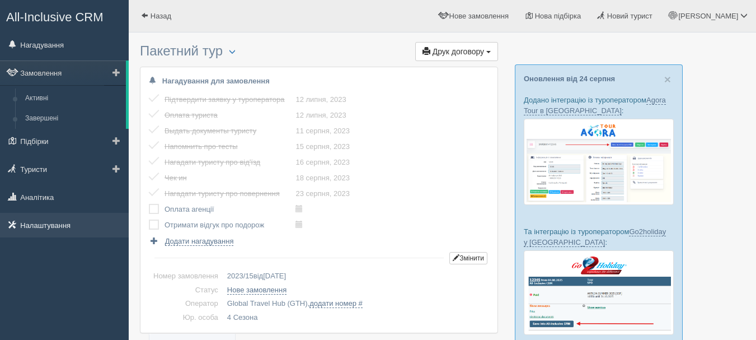
click at [46, 221] on link "Налаштування" at bounding box center [64, 225] width 129 height 25
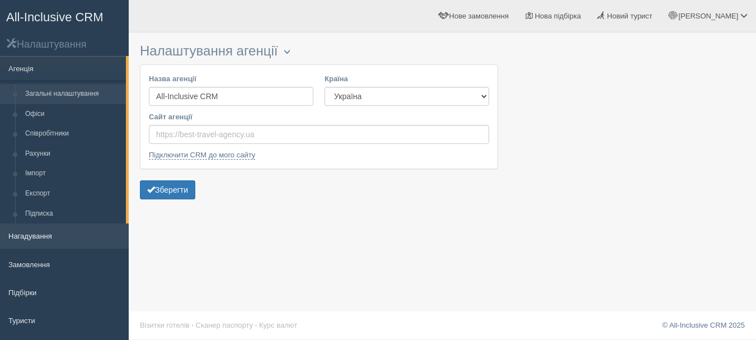
scroll to position [56, 0]
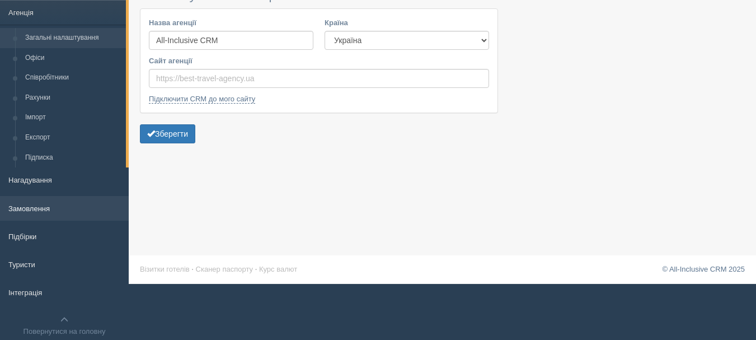
click at [59, 212] on link "Замовлення" at bounding box center [64, 208] width 129 height 25
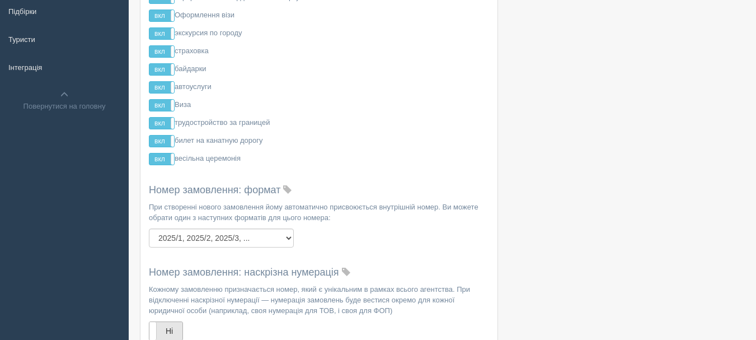
scroll to position [392, 0]
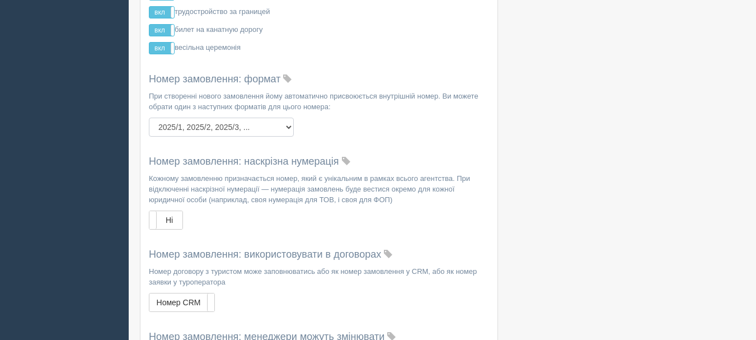
click at [290, 129] on select "1, 2, 3, ... 1, 2, 3, ... щорічно 2025-1, 2025-2, 2025-3, ... 2025/1, 2025/2, 2…" at bounding box center [221, 127] width 145 height 19
click at [578, 217] on div at bounding box center [442, 314] width 605 height 1336
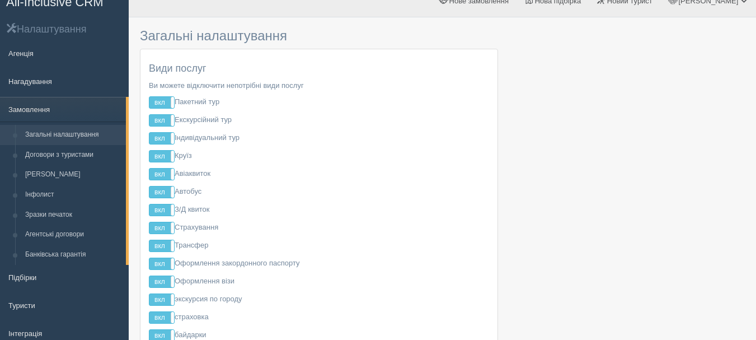
scroll to position [0, 0]
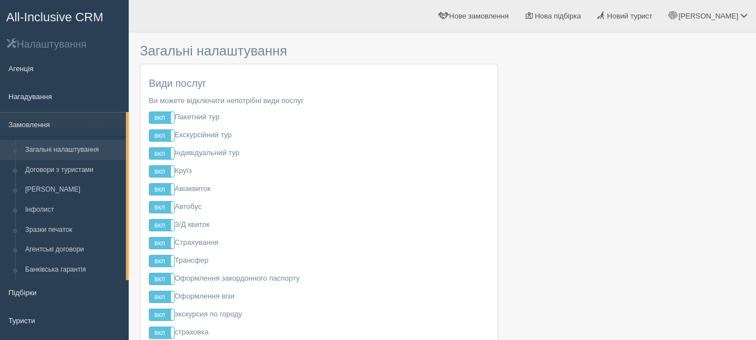
click at [92, 16] on span "All-Inclusive CRM" at bounding box center [54, 17] width 97 height 14
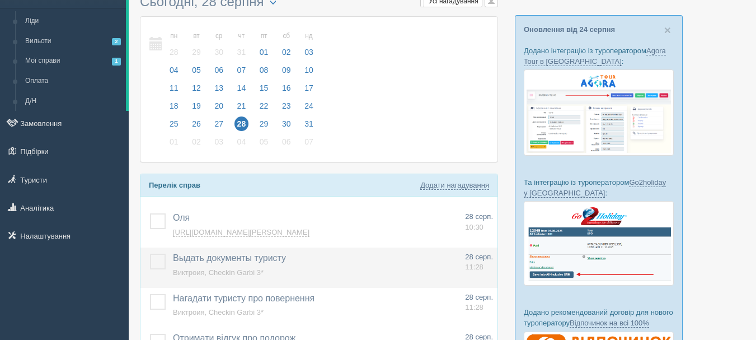
scroll to position [56, 0]
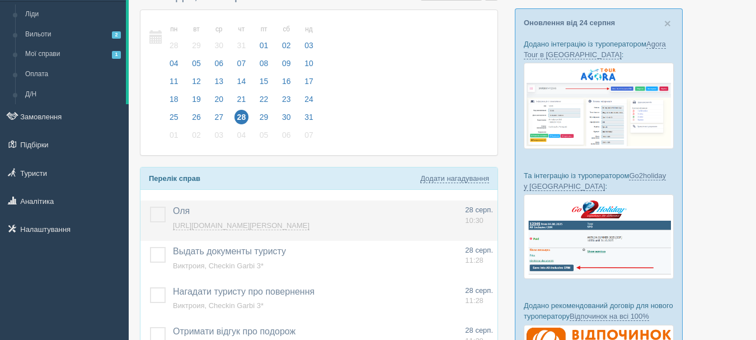
click at [309, 224] on link "[URL][DOMAIN_NAME][PERSON_NAME]" at bounding box center [241, 225] width 137 height 9
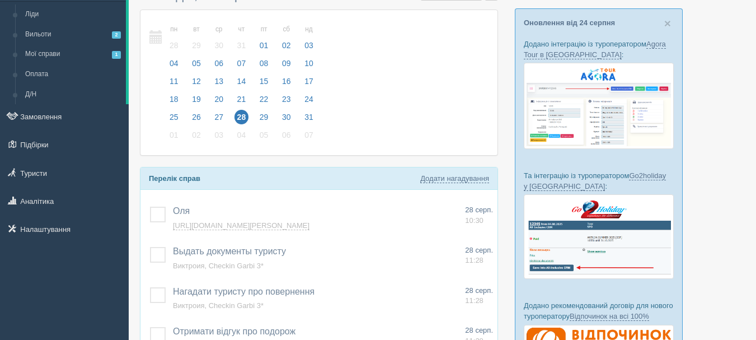
scroll to position [0, 0]
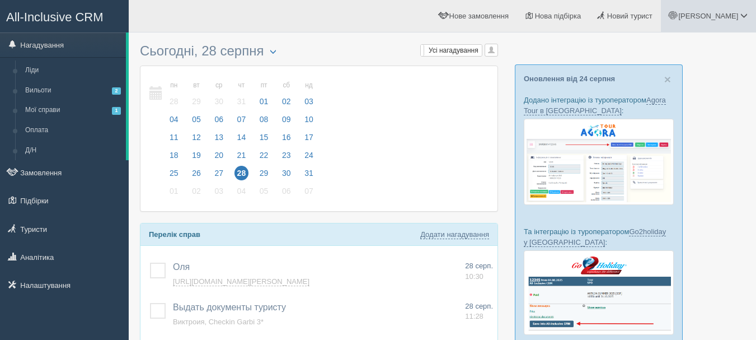
click at [748, 19] on link "[PERSON_NAME]" at bounding box center [708, 16] width 95 height 32
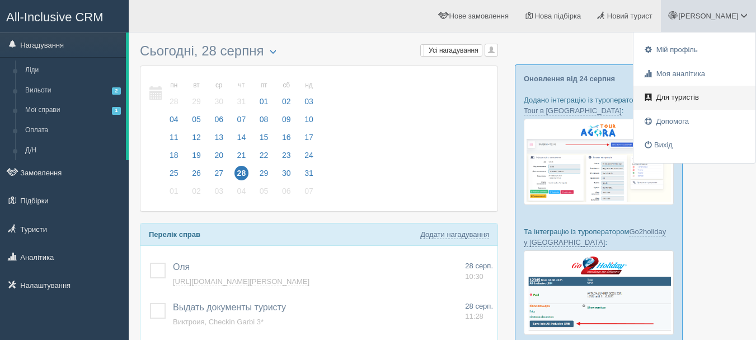
click at [674, 101] on span "Для туристів" at bounding box center [677, 97] width 43 height 8
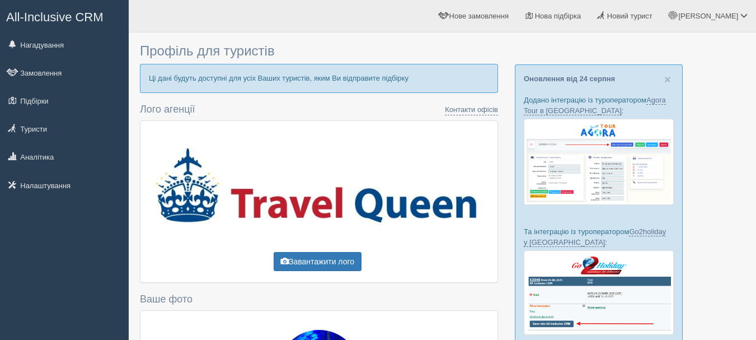
click at [69, 20] on span "All-Inclusive CRM" at bounding box center [54, 17] width 97 height 14
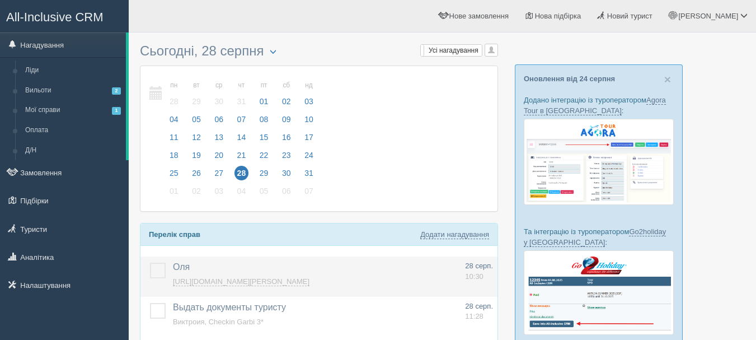
click at [150, 262] on label at bounding box center [150, 262] width 0 height 0
click at [0, 0] on input "checkbox" at bounding box center [0, 0] width 0 height 0
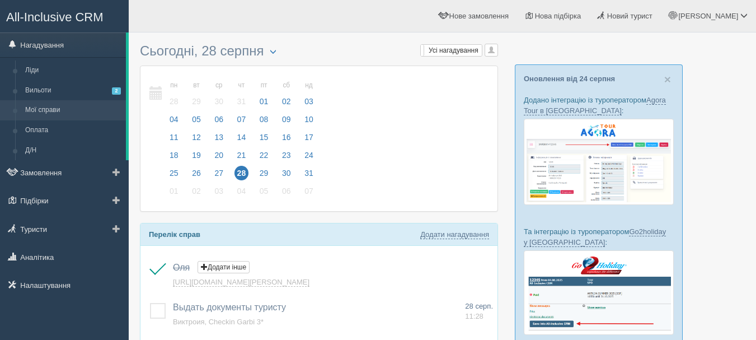
click at [69, 109] on link "Мої справи" at bounding box center [73, 110] width 106 height 20
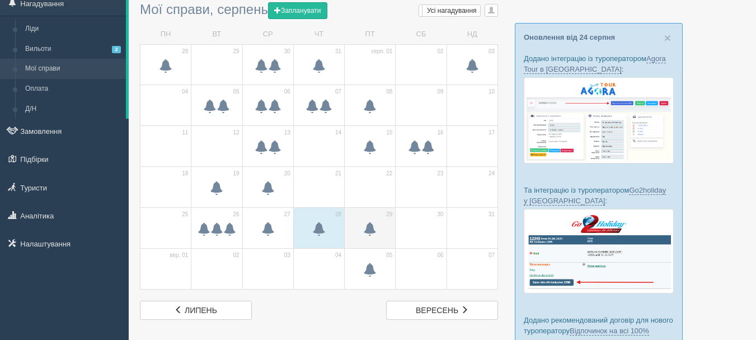
scroll to position [56, 0]
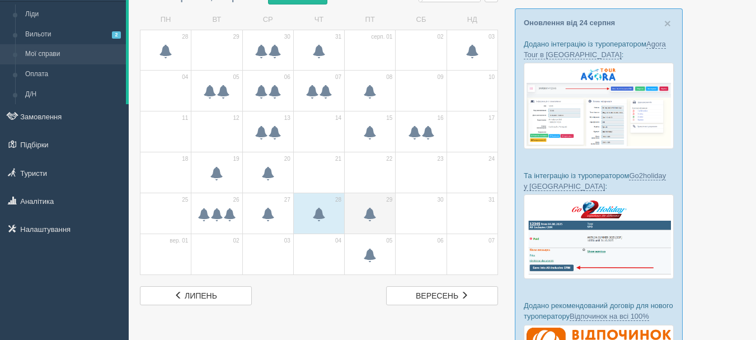
click at [374, 212] on span at bounding box center [369, 214] width 13 height 13
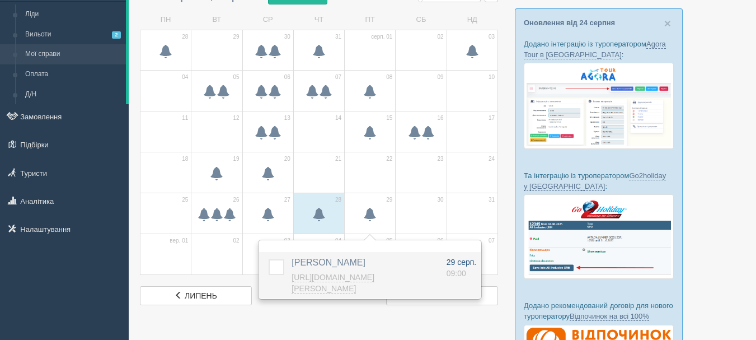
click at [456, 269] on span "09:00" at bounding box center [457, 273] width 20 height 9
type input "2025-08-29 9:00"
select select "9"
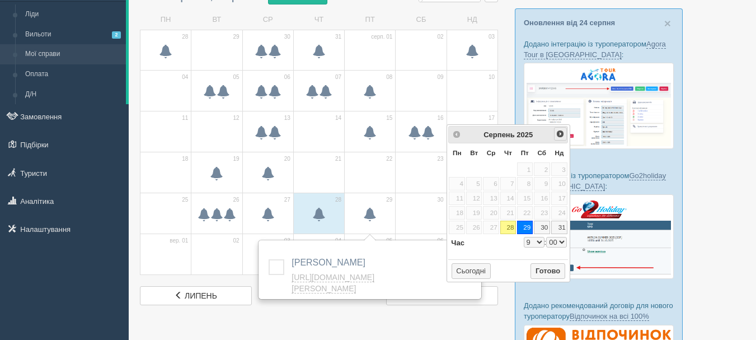
click at [560, 133] on span "Наст>" at bounding box center [560, 133] width 9 height 9
select select "9"
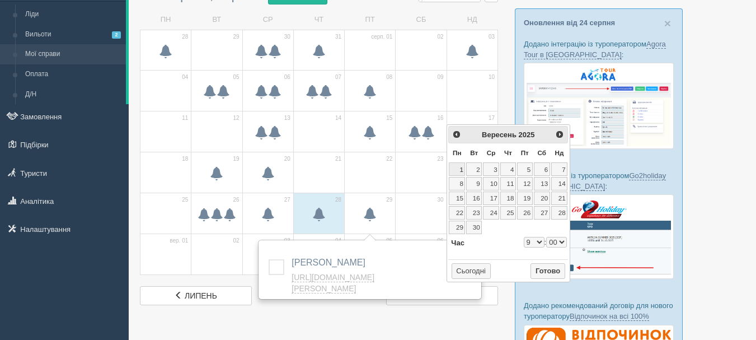
click at [459, 168] on link "1" at bounding box center [457, 168] width 16 height 13
type input "2025-09-01 9:00"
select select "9"
click at [538, 241] on select "0 1 2 3 4 5 6 7 8 9 10 11 12 13 14 15 16 17 18 19 20 21 22 23" at bounding box center [534, 242] width 21 height 11
click at [557, 241] on select "00 05 10 15 20 25 30 35 40 45 50 55" at bounding box center [556, 242] width 21 height 11
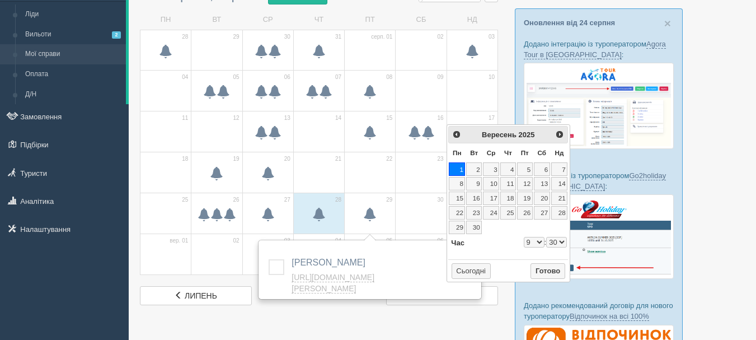
type input "2025-09-01 9:30"
select select "9"
select select "30"
click at [545, 269] on button "Готово" at bounding box center [548, 271] width 35 height 16
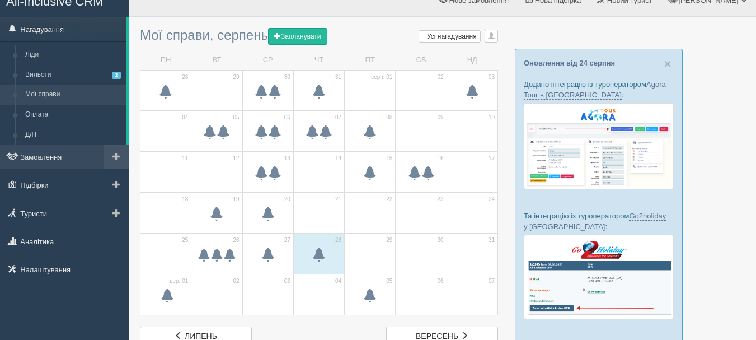
scroll to position [0, 0]
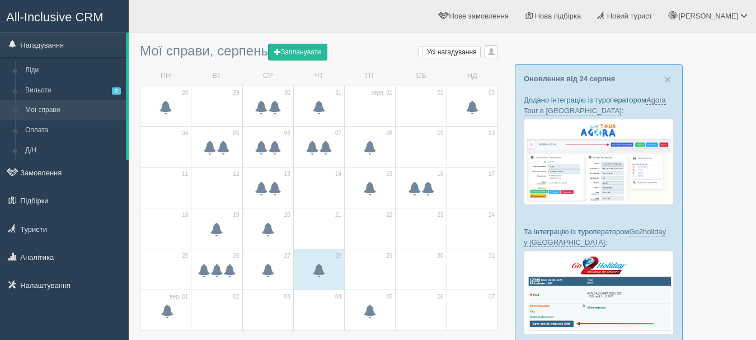
click at [88, 15] on span "All-Inclusive CRM" at bounding box center [54, 17] width 97 height 14
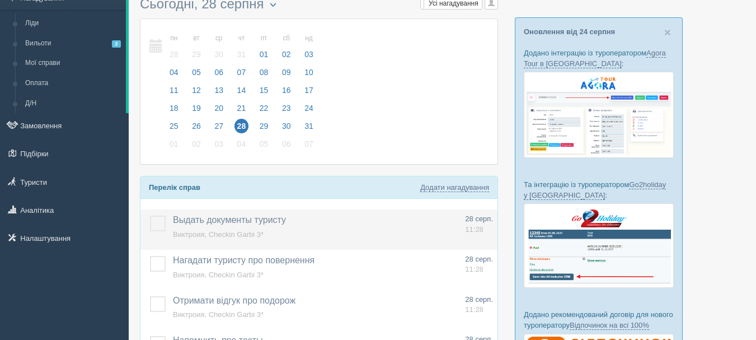
scroll to position [112, 0]
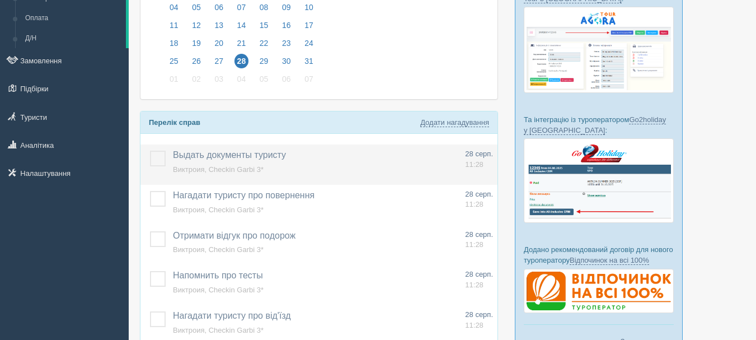
click at [150, 151] on label at bounding box center [150, 151] width 0 height 0
click at [0, 0] on input "checkbox" at bounding box center [0, 0] width 0 height 0
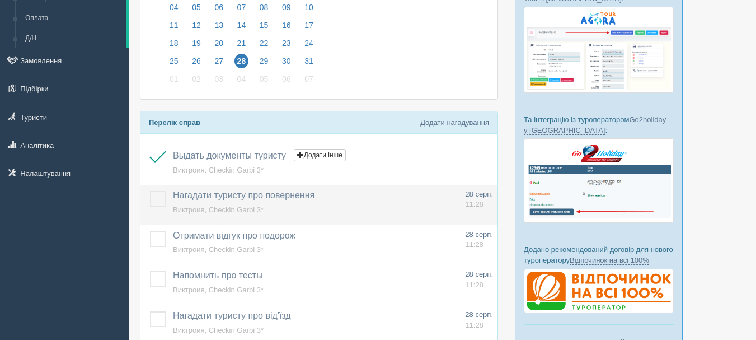
drag, startPoint x: 153, startPoint y: 197, endPoint x: 158, endPoint y: 215, distance: 19.0
click at [150, 191] on label at bounding box center [150, 191] width 0 height 0
click at [0, 0] on input "checkbox" at bounding box center [0, 0] width 0 height 0
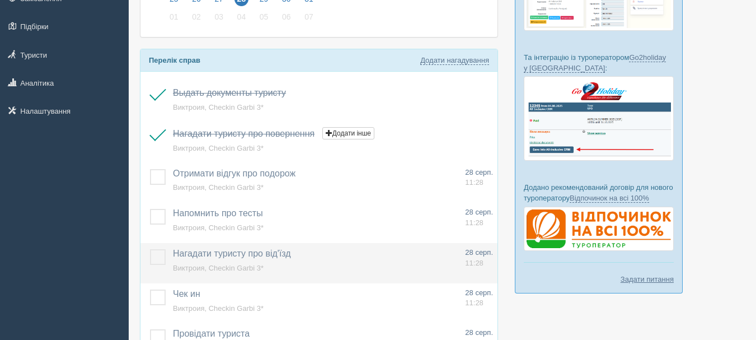
scroll to position [224, 0]
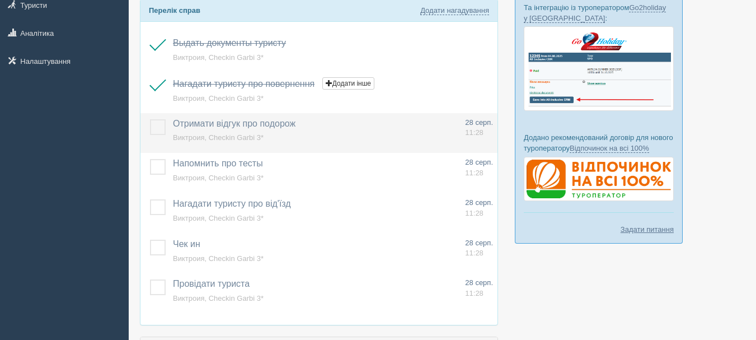
click at [150, 119] on label at bounding box center [150, 119] width 0 height 0
click at [0, 0] on input "checkbox" at bounding box center [0, 0] width 0 height 0
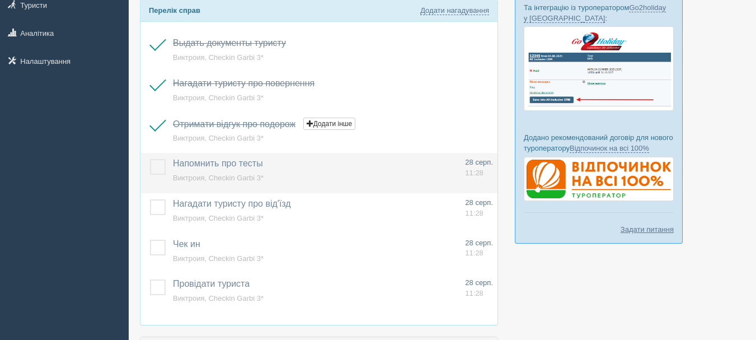
click at [150, 159] on label at bounding box center [150, 159] width 0 height 0
click at [0, 0] on input "checkbox" at bounding box center [0, 0] width 0 height 0
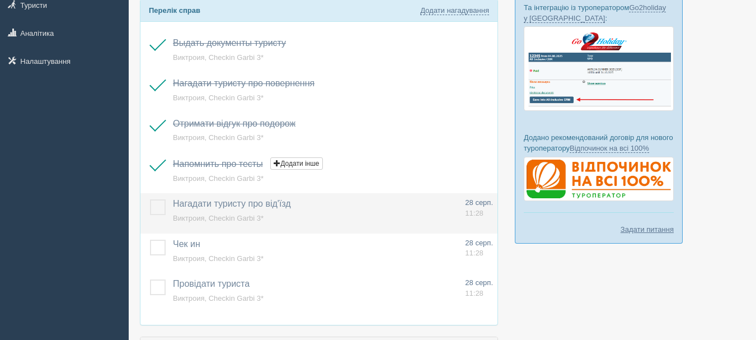
click at [150, 199] on label at bounding box center [150, 199] width 0 height 0
click at [0, 0] on input "checkbox" at bounding box center [0, 0] width 0 height 0
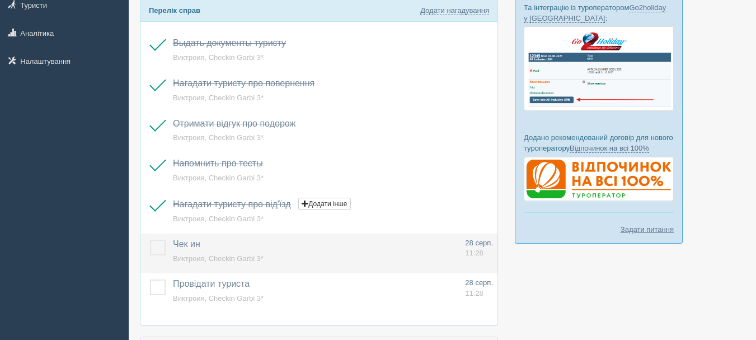
click at [150, 240] on label at bounding box center [150, 240] width 0 height 0
click at [0, 0] on input "checkbox" at bounding box center [0, 0] width 0 height 0
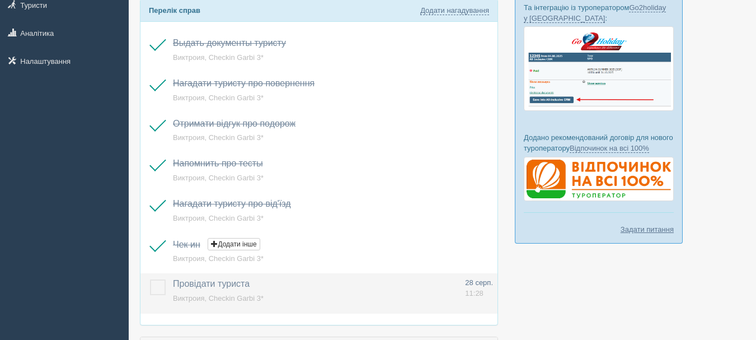
click at [150, 279] on label at bounding box center [150, 279] width 0 height 0
click at [0, 0] on input "checkbox" at bounding box center [0, 0] width 0 height 0
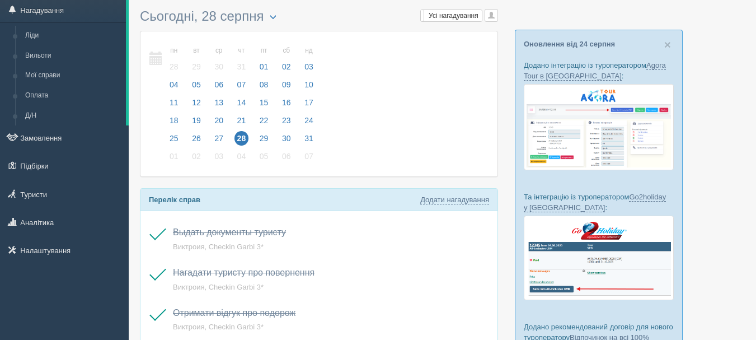
scroll to position [0, 0]
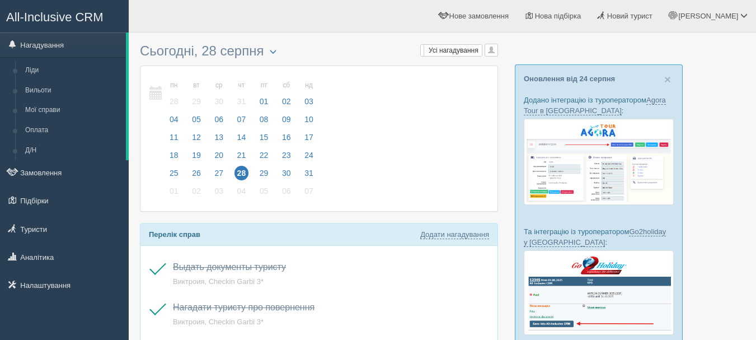
click at [98, 15] on span "All-Inclusive CRM" at bounding box center [54, 17] width 97 height 14
